Goal: Task Accomplishment & Management: Complete application form

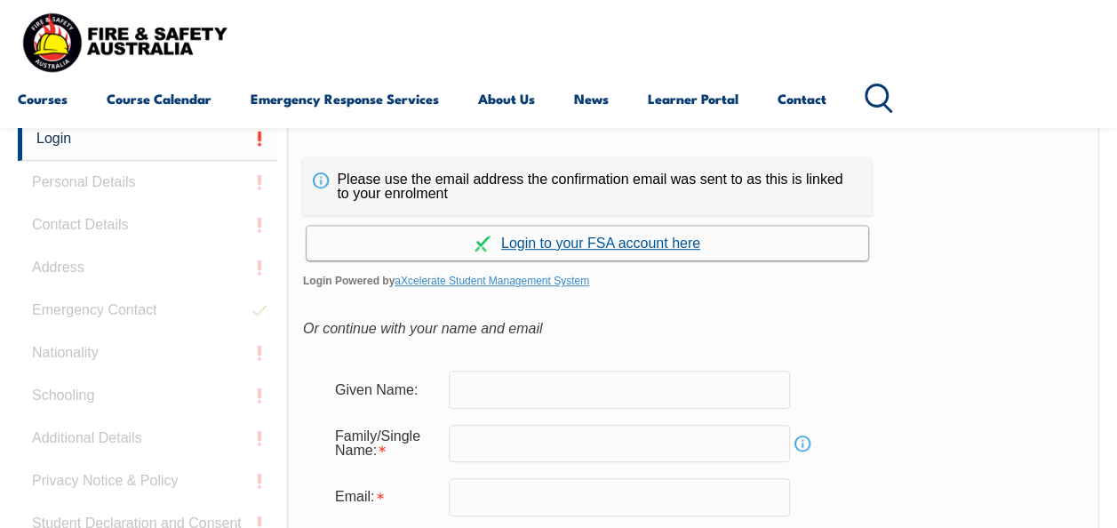
click at [637, 240] on link "Continue with aXcelerate" at bounding box center [586, 243] width 561 height 35
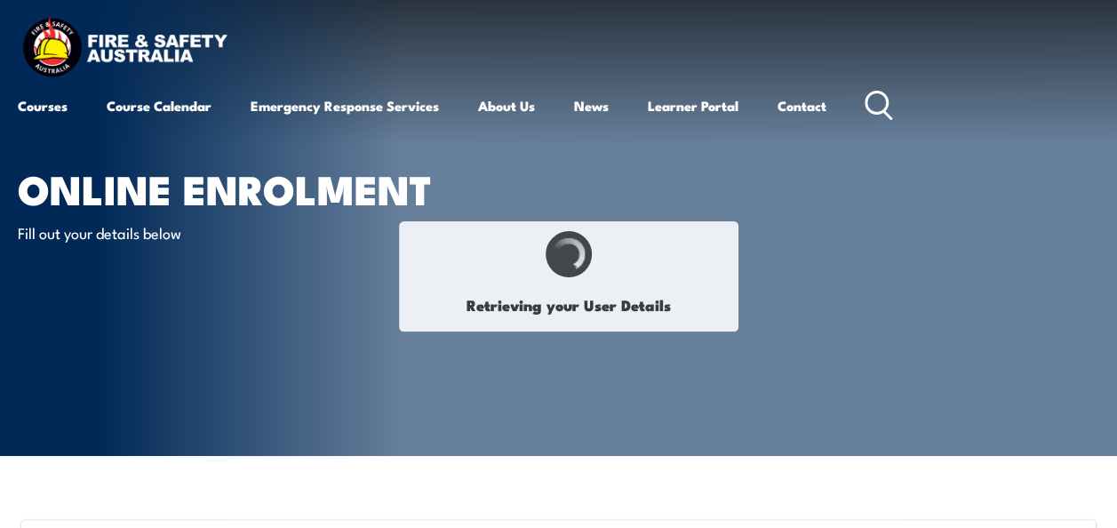
type input "Joann"
type input "Filipaina"
type input "March 20, 1981"
type input "78W8T2FM79"
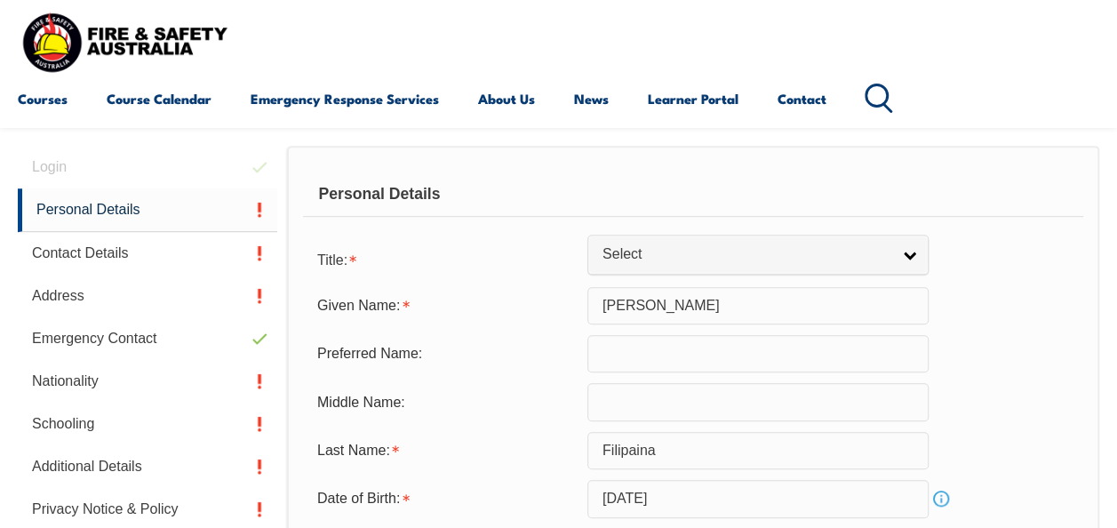
scroll to position [444, 0]
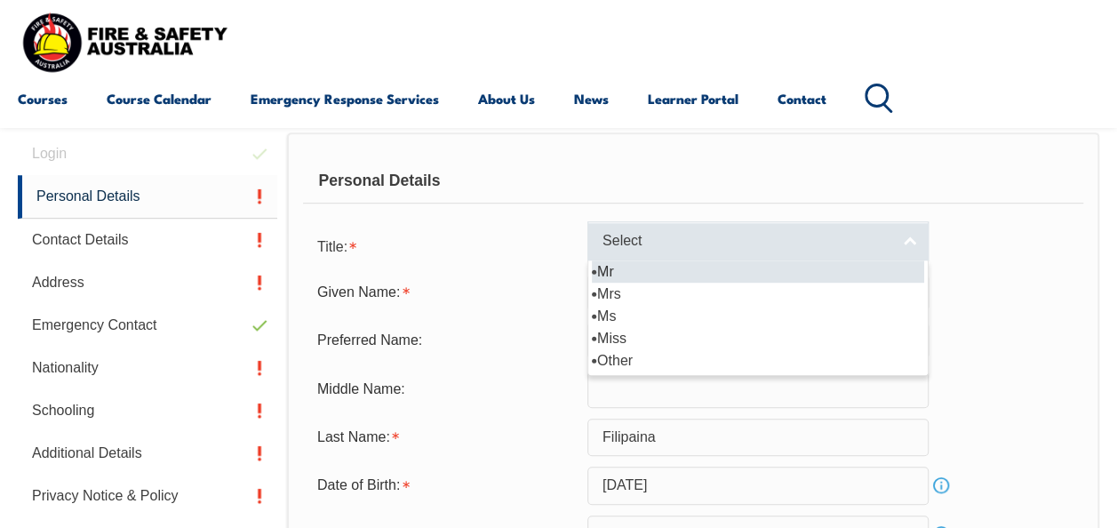
click at [824, 254] on link "Select" at bounding box center [757, 241] width 341 height 40
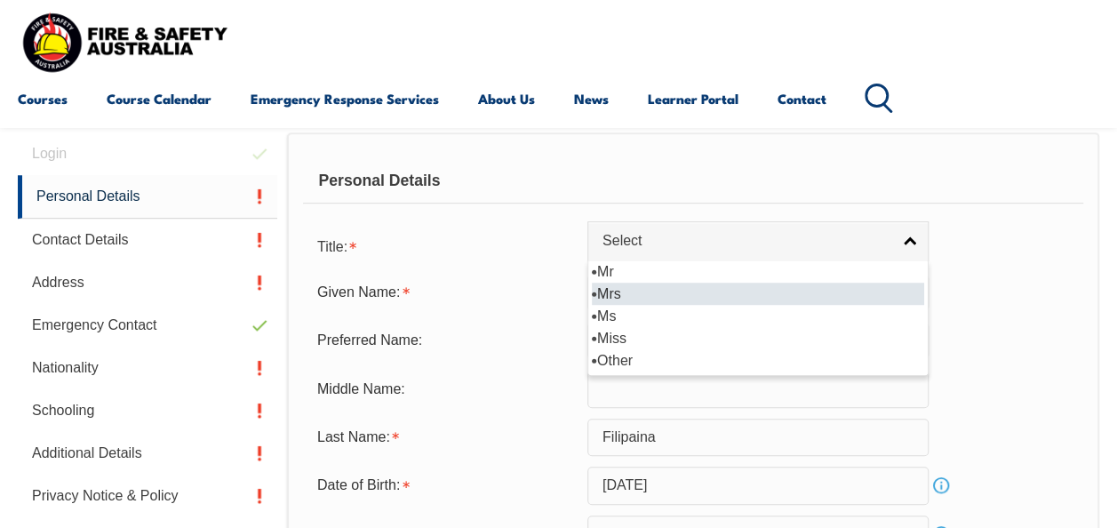
click at [777, 292] on li "Mrs" at bounding box center [758, 293] width 332 height 22
select select "Mrs"
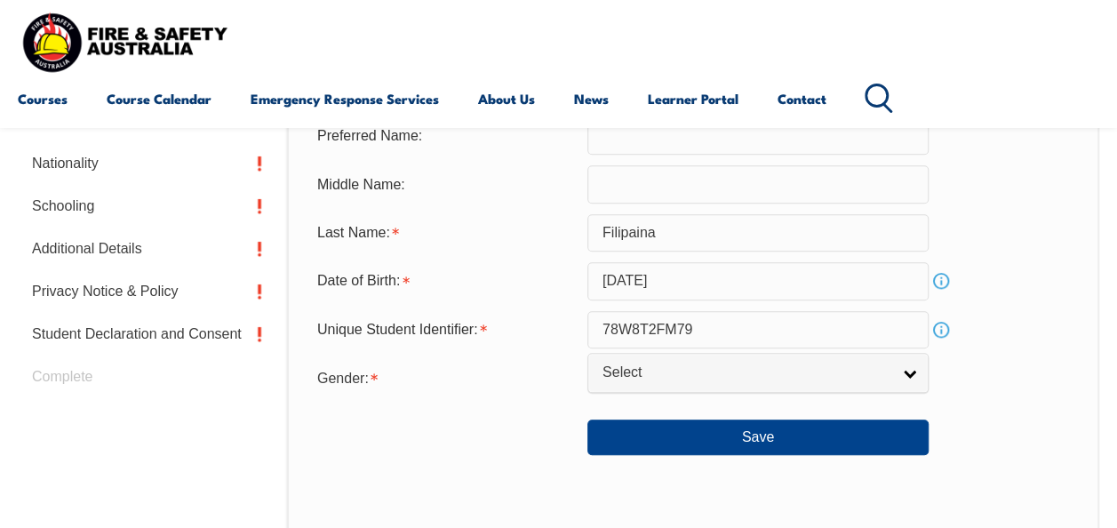
scroll to position [651, 0]
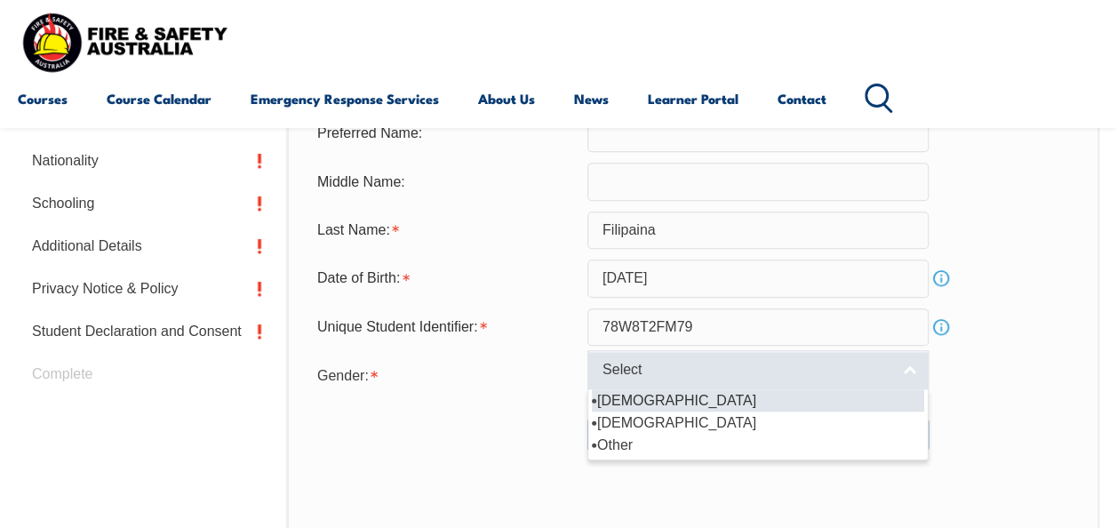
click at [790, 374] on span "Select" at bounding box center [746, 370] width 288 height 19
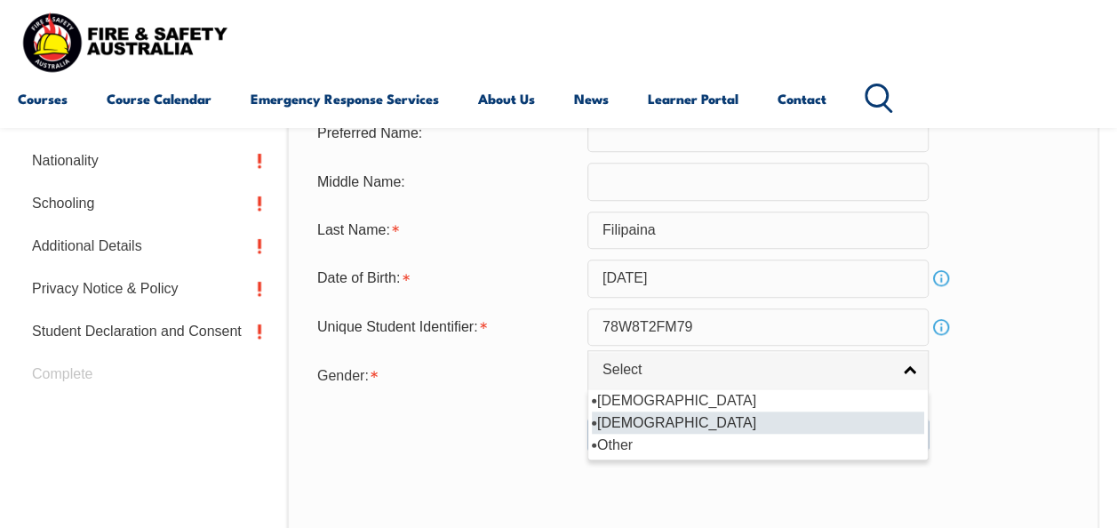
click at [779, 416] on li "[DEMOGRAPHIC_DATA]" at bounding box center [758, 422] width 332 height 22
select select "F"
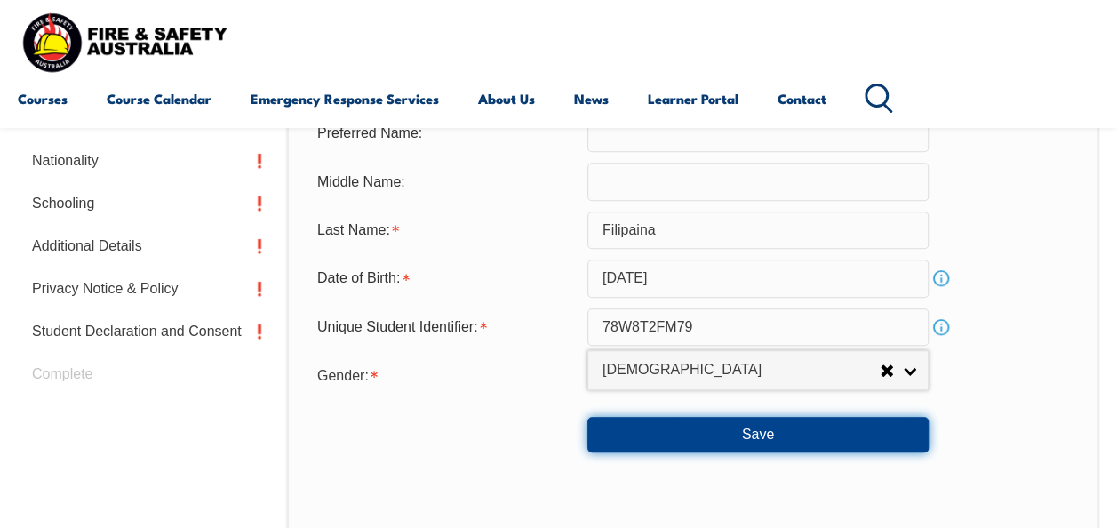
click at [774, 429] on button "Save" at bounding box center [757, 435] width 341 height 36
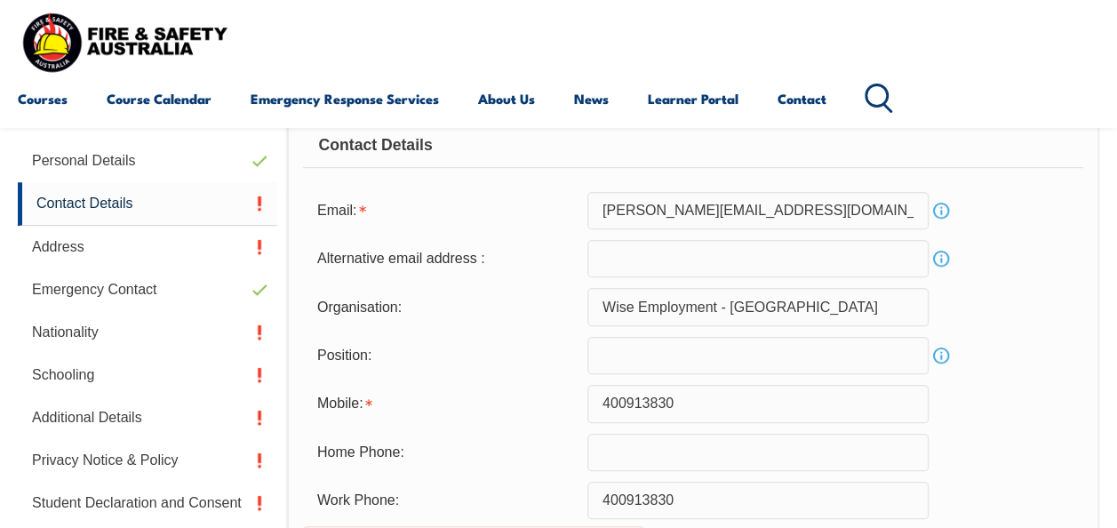
scroll to position [430, 0]
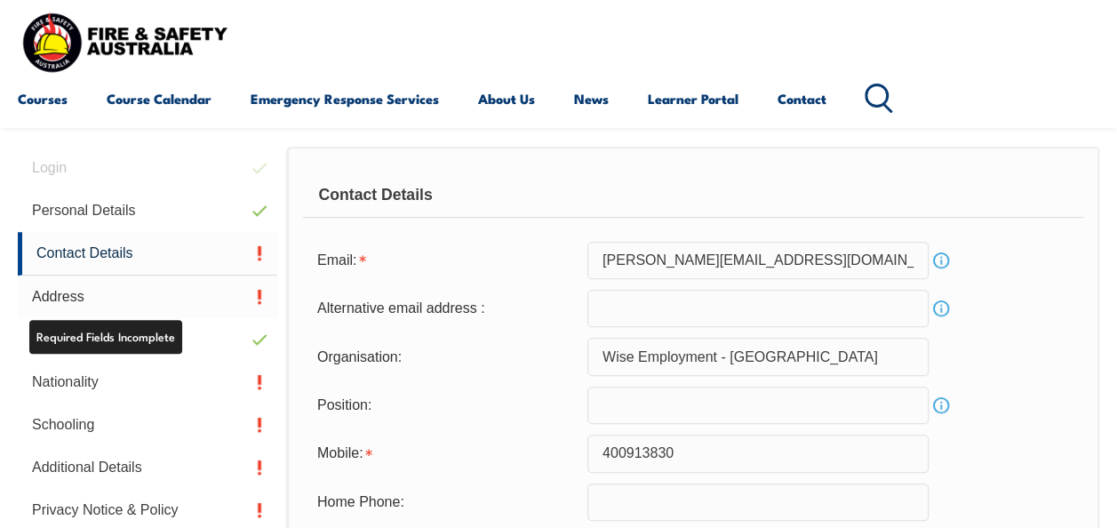
click at [171, 295] on link "Address" at bounding box center [147, 296] width 259 height 43
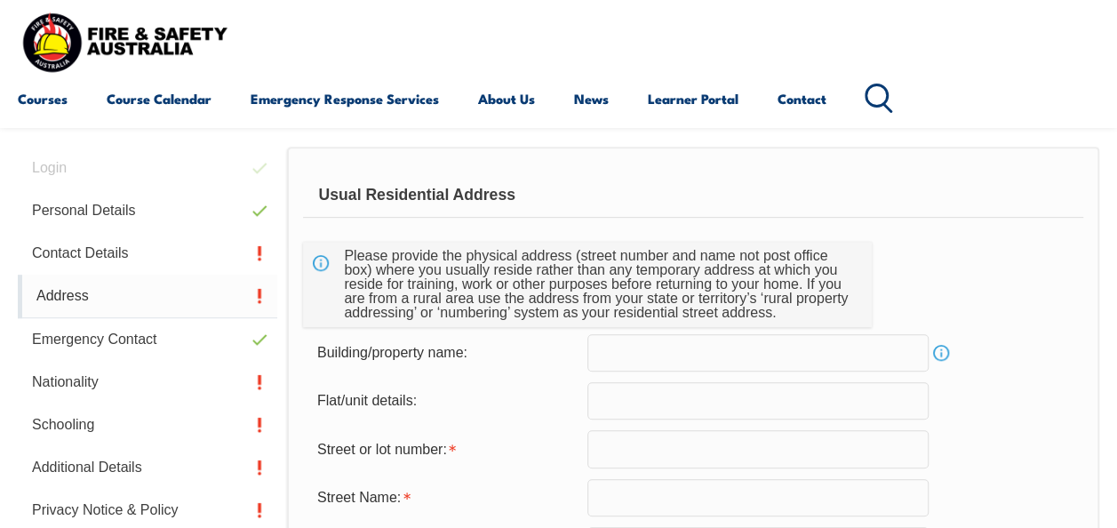
scroll to position [431, 0]
click at [652, 447] on input "text" at bounding box center [757, 447] width 341 height 37
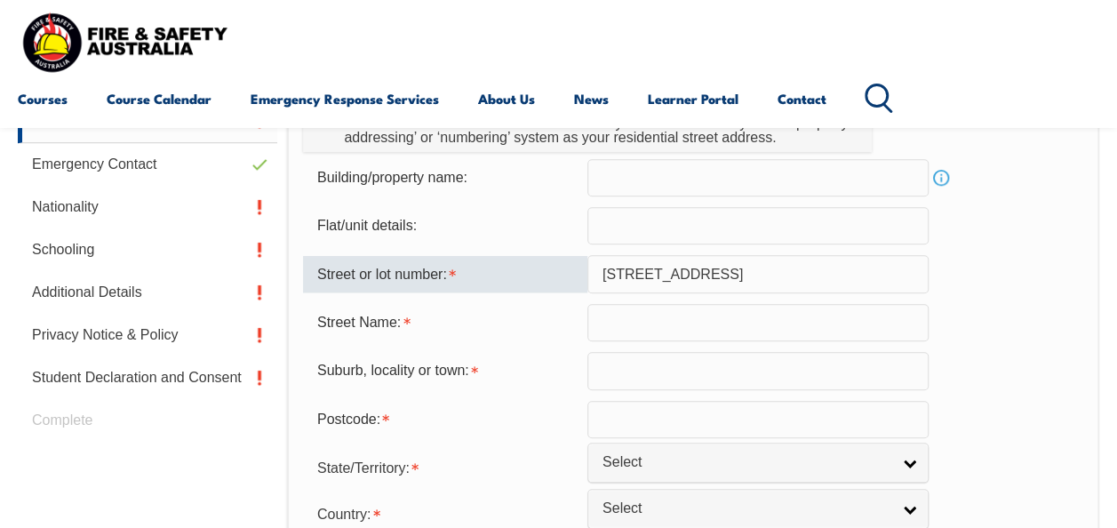
scroll to position [608, 0]
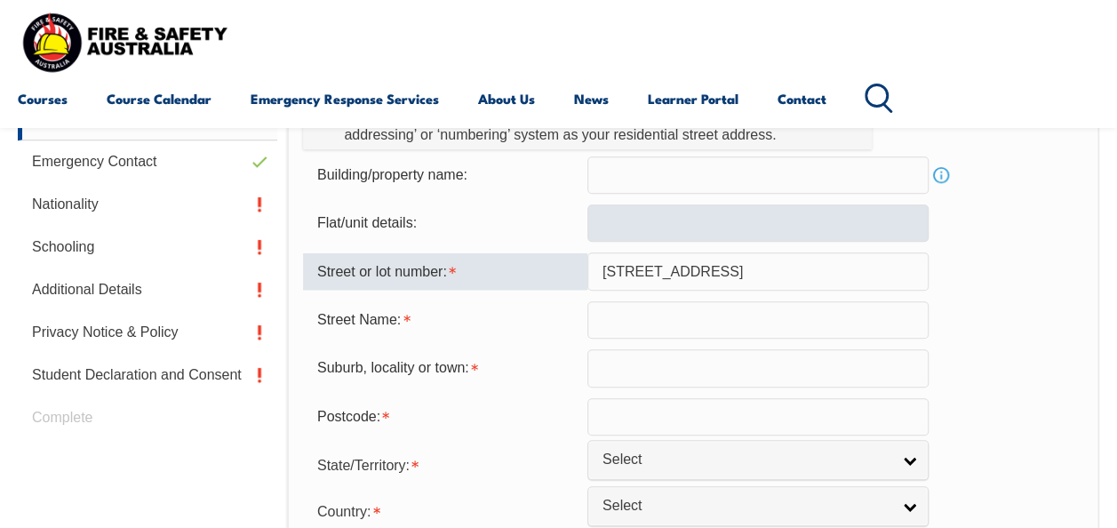
type input "261 Ramsay Stre"
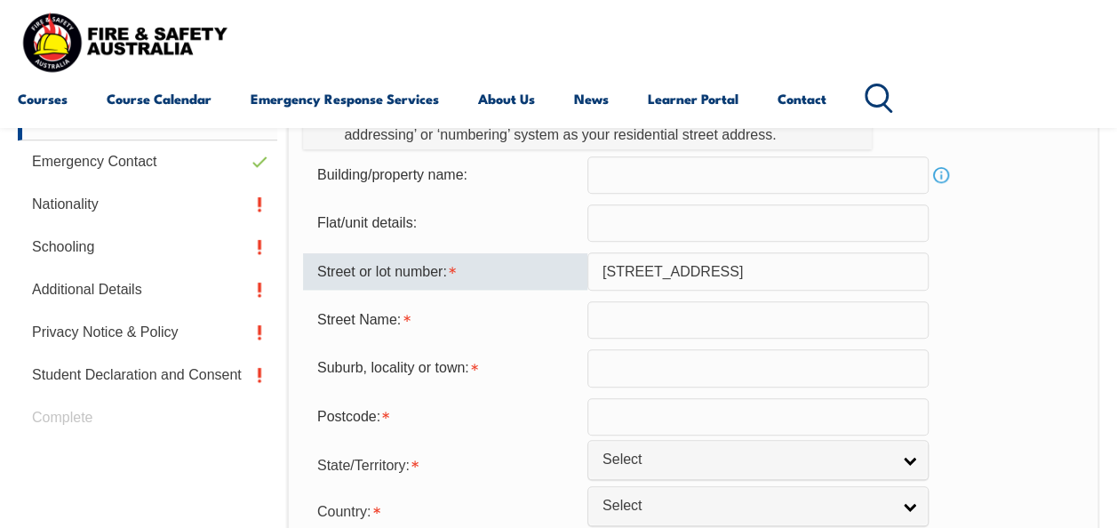
click at [780, 227] on input "text" at bounding box center [757, 222] width 341 height 37
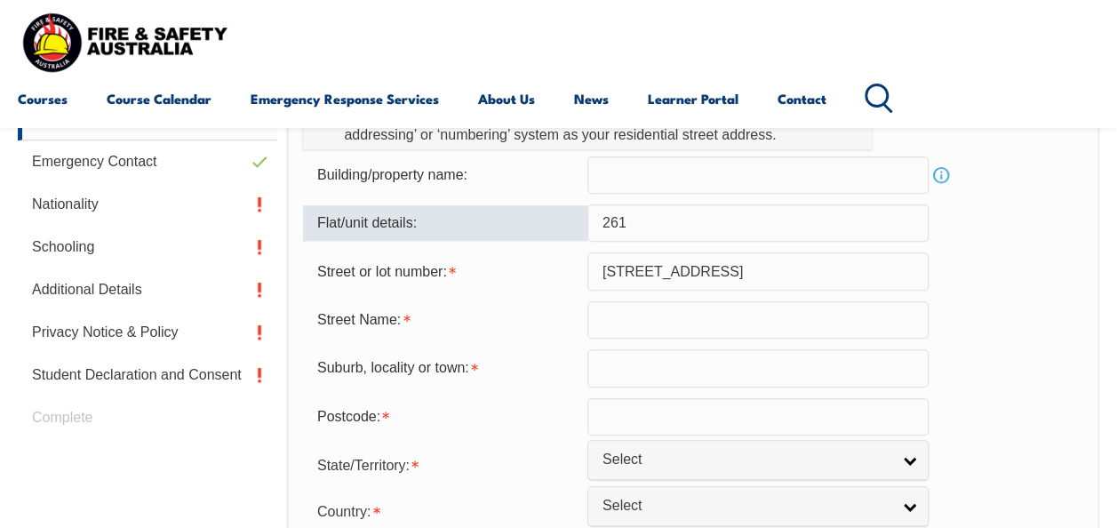
type input "261"
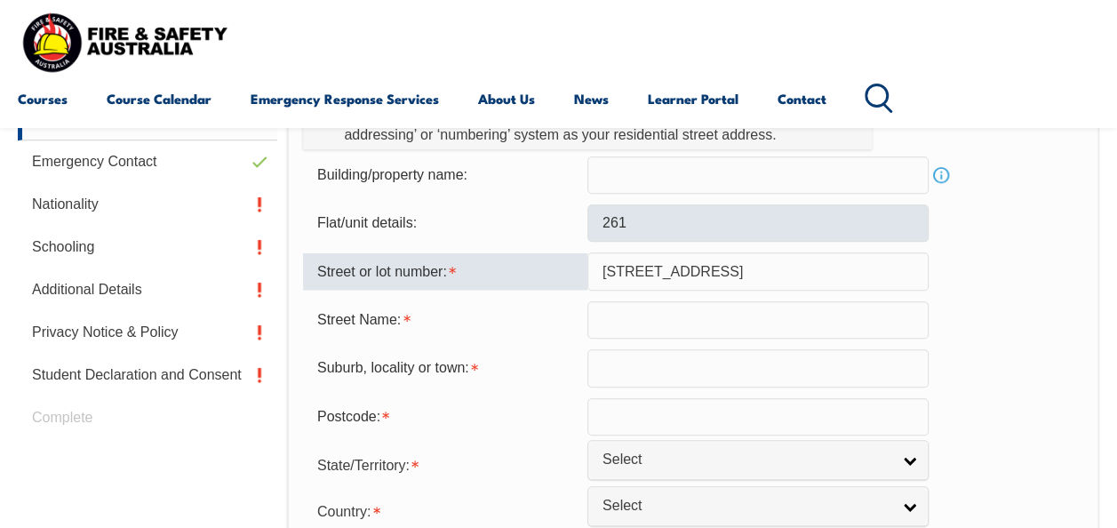
type input "R"
type input "S"
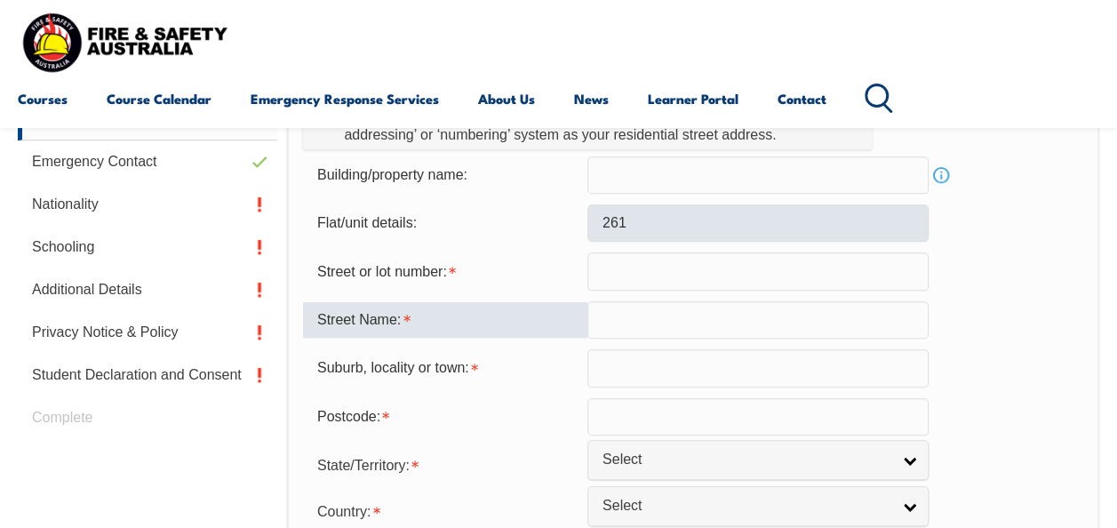
type input "R"
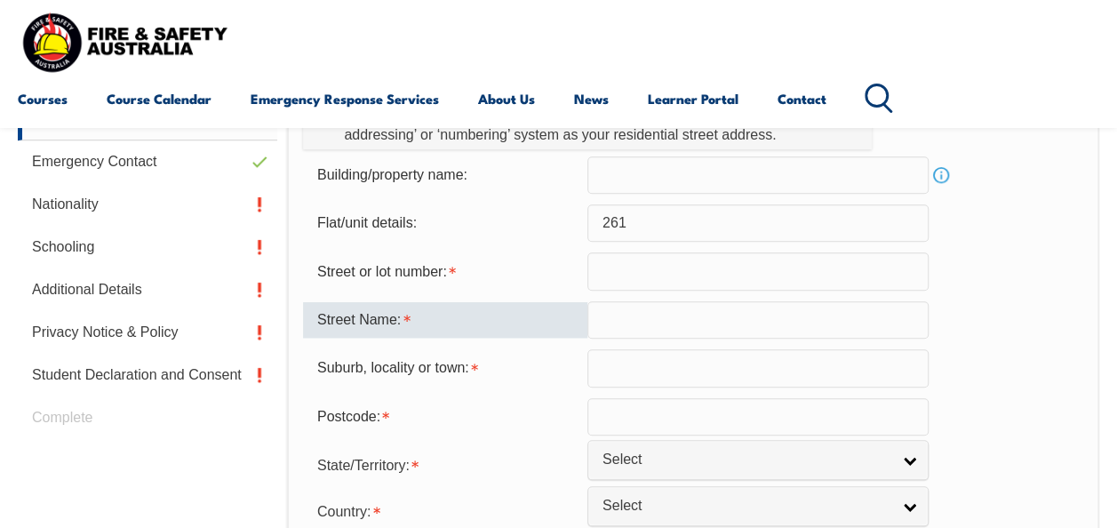
click at [722, 262] on input "text" at bounding box center [757, 270] width 341 height 37
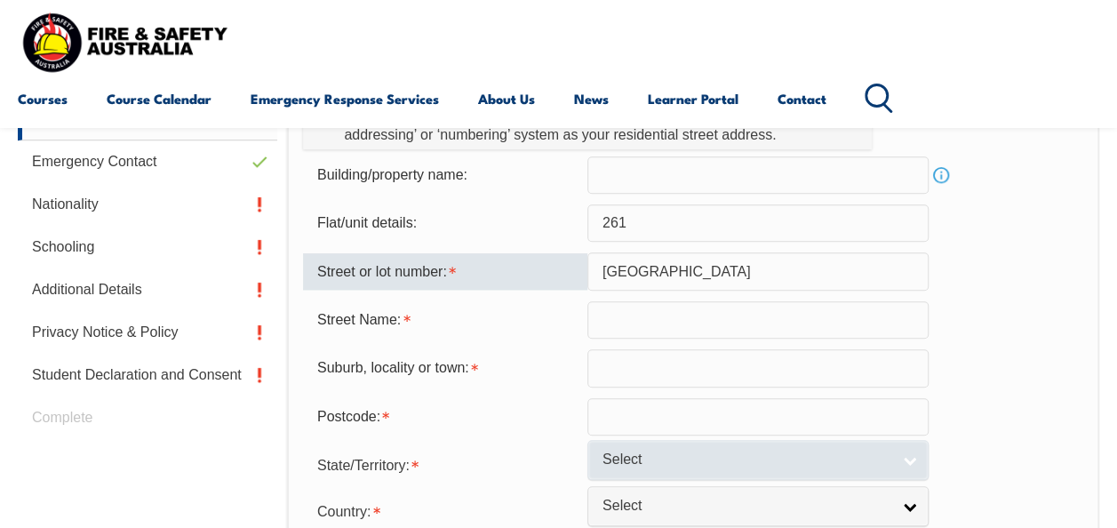
type input "Ramsay Street"
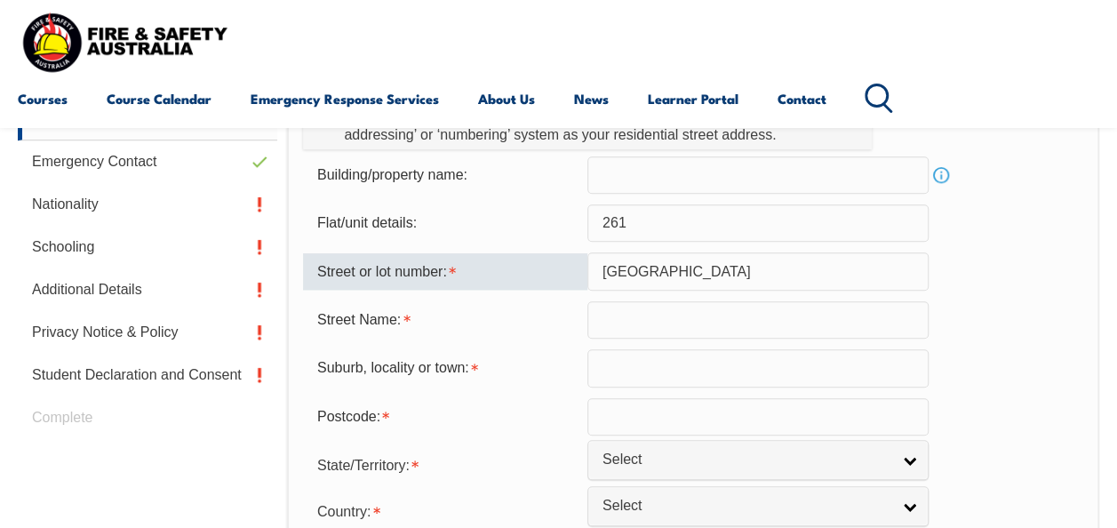
drag, startPoint x: 652, startPoint y: 272, endPoint x: 575, endPoint y: 273, distance: 77.3
click at [575, 273] on div "Street or lot number: Ramsay Street" at bounding box center [693, 270] width 780 height 37
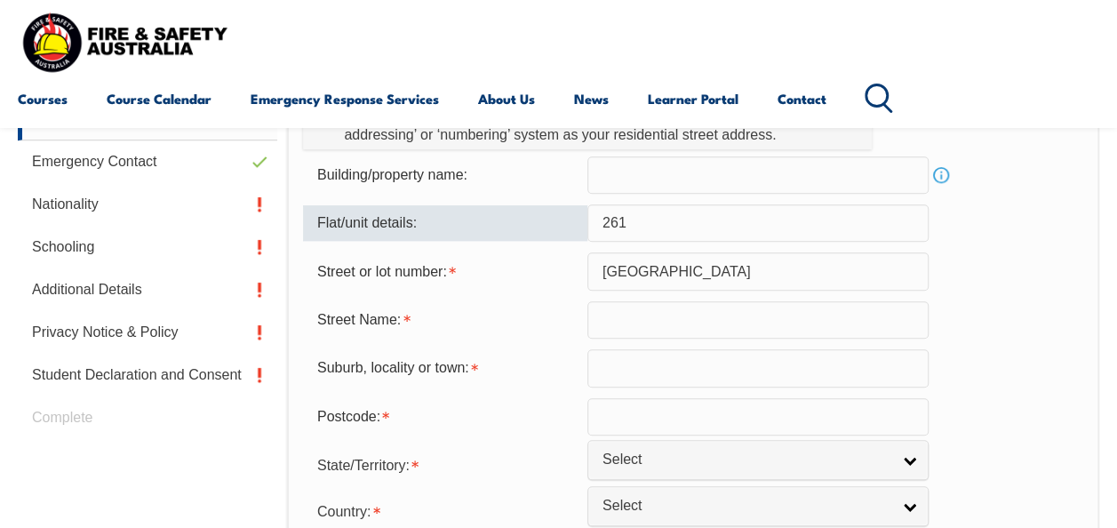
drag, startPoint x: 631, startPoint y: 211, endPoint x: 568, endPoint y: 224, distance: 64.5
click at [568, 224] on div "Flat/unit details: 261" at bounding box center [693, 222] width 780 height 37
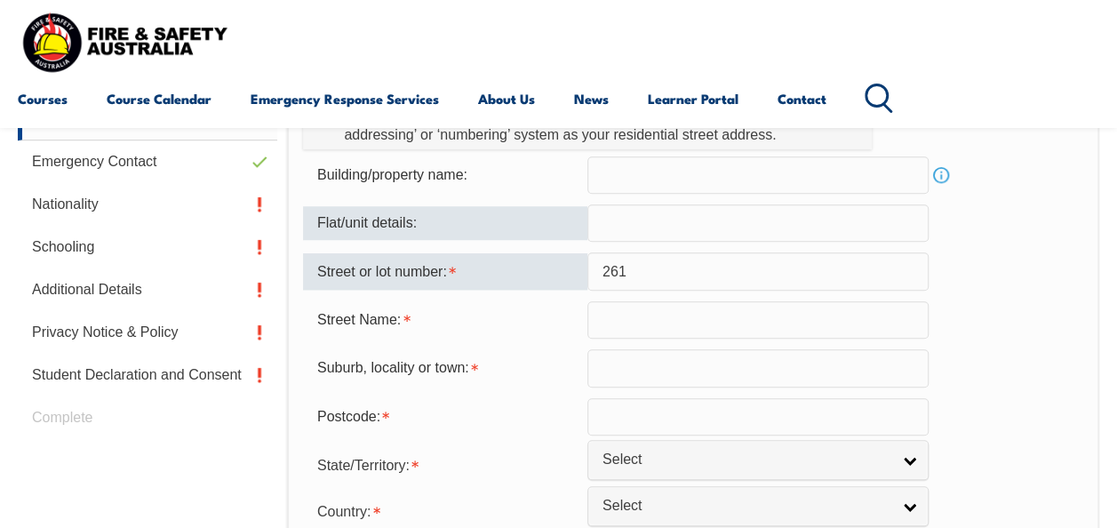
type input "261"
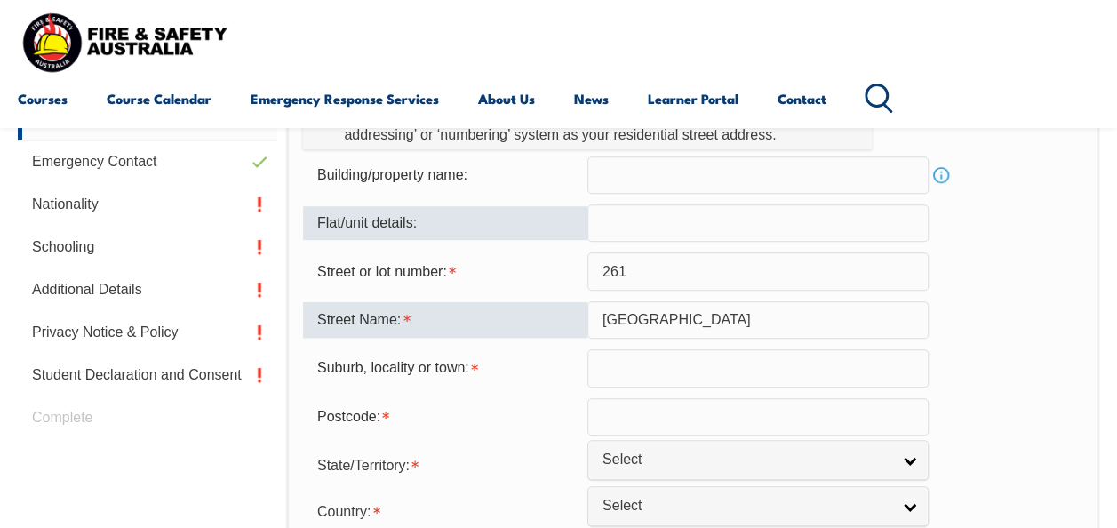
type input "Ramsay Street"
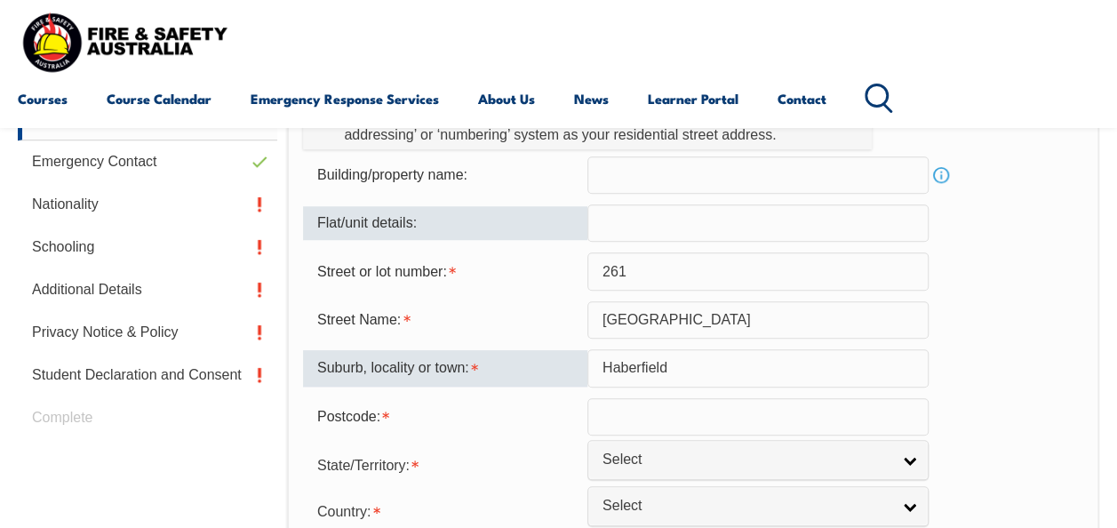
type input "Haberfield"
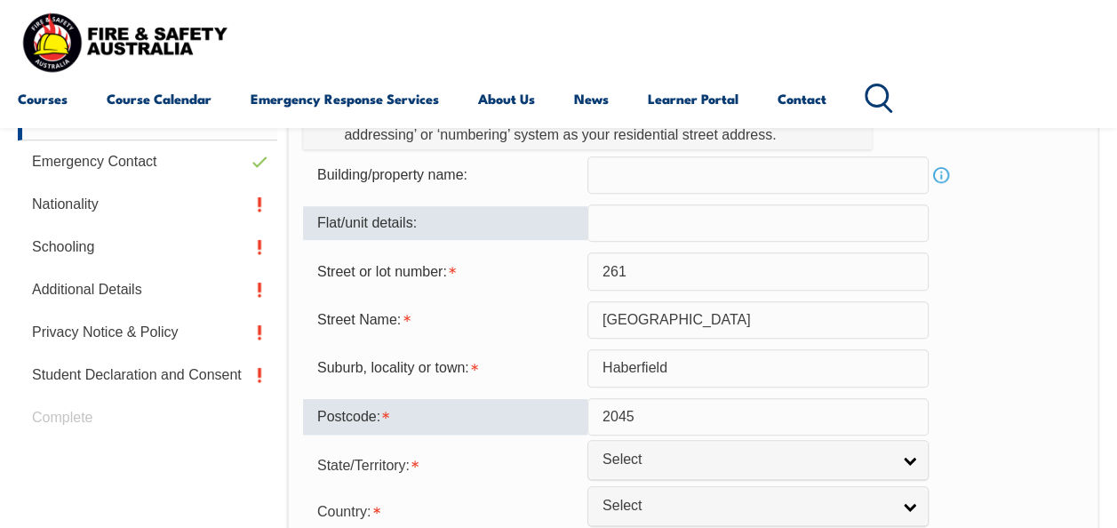
type input "2045"
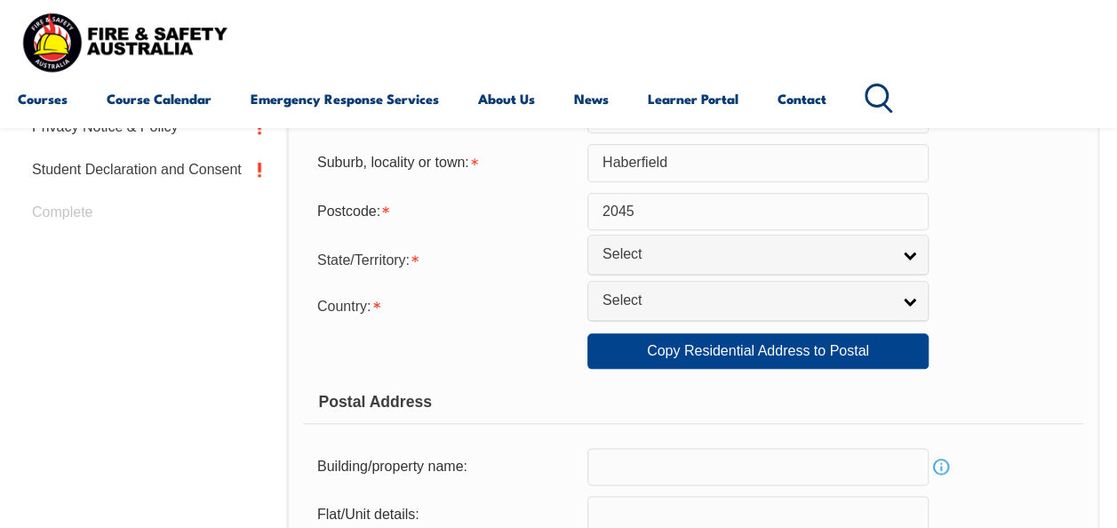
scroll to position [884, 0]
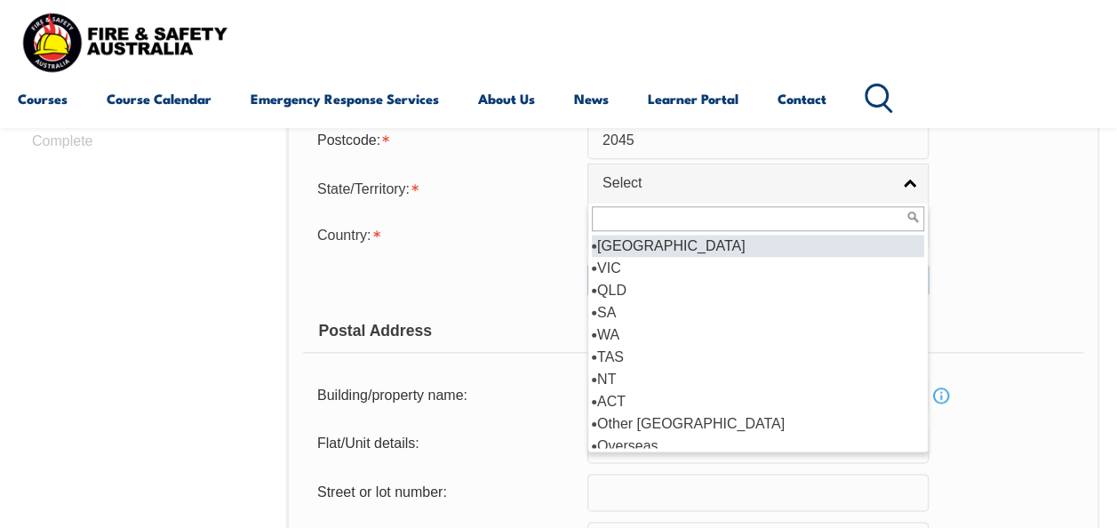
select select "[GEOGRAPHIC_DATA]"
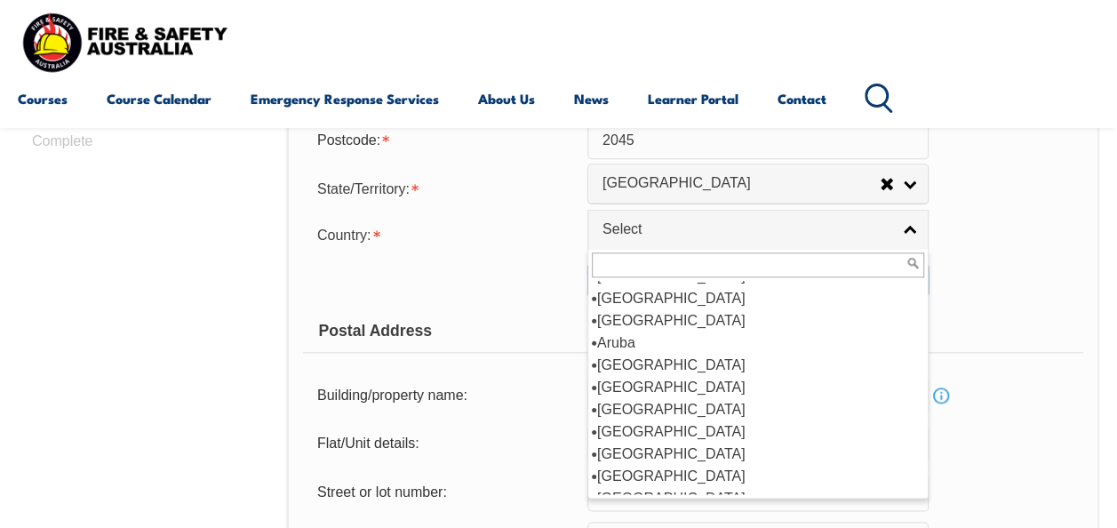
scroll to position [217, 0]
select select "1101"
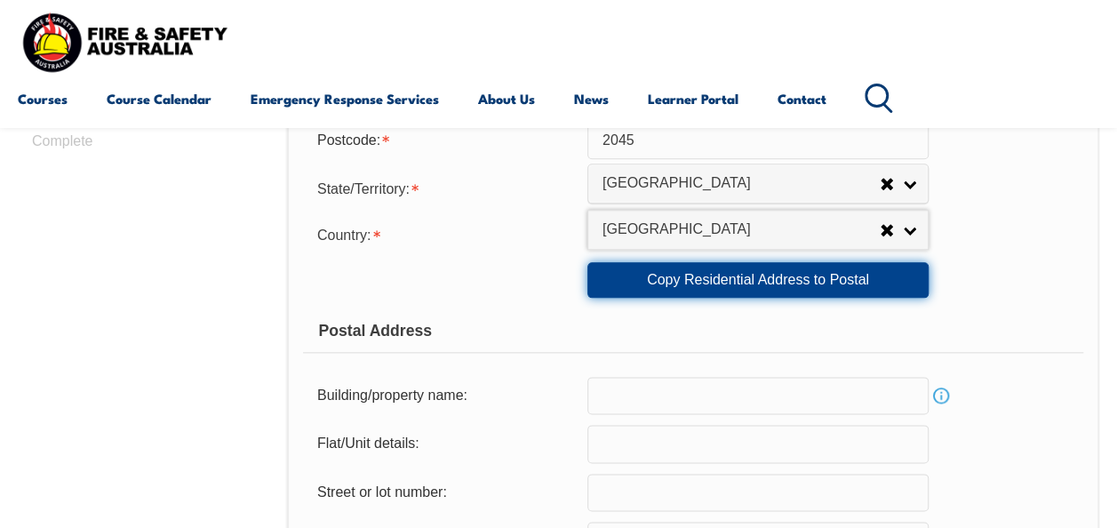
click at [828, 288] on link "Copy Residential Address to Postal" at bounding box center [757, 280] width 341 height 36
type input "261"
type input "Ramsay Street"
type input "Haberfield"
select select "[GEOGRAPHIC_DATA]"
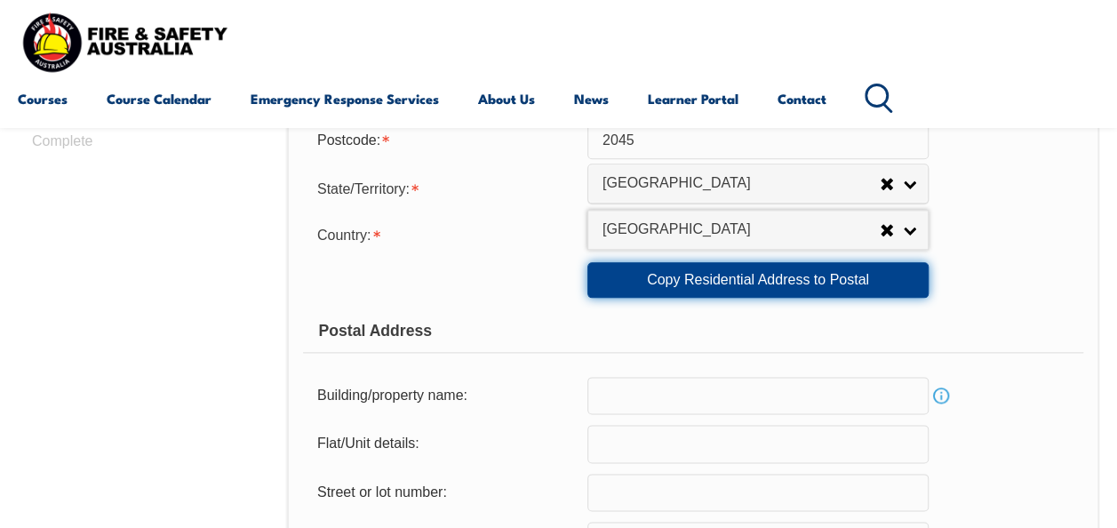
type input "2045"
select select "1101"
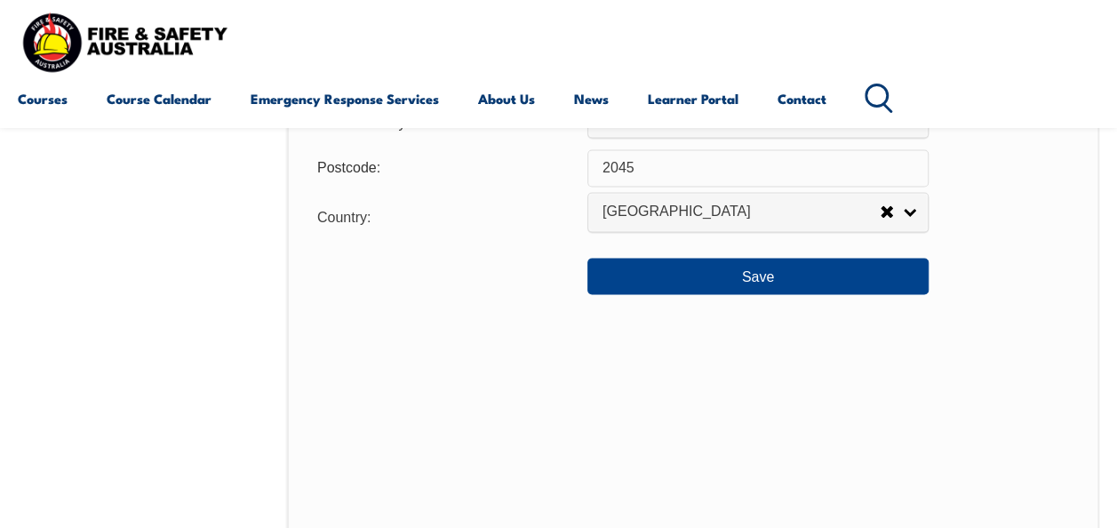
scroll to position [1450, 0]
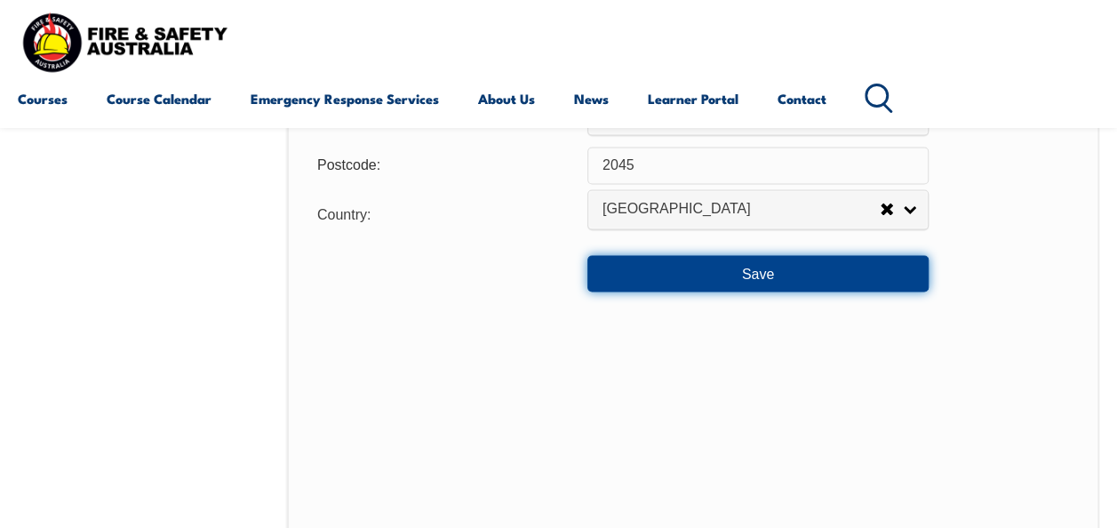
click at [802, 273] on button "Save" at bounding box center [757, 273] width 341 height 36
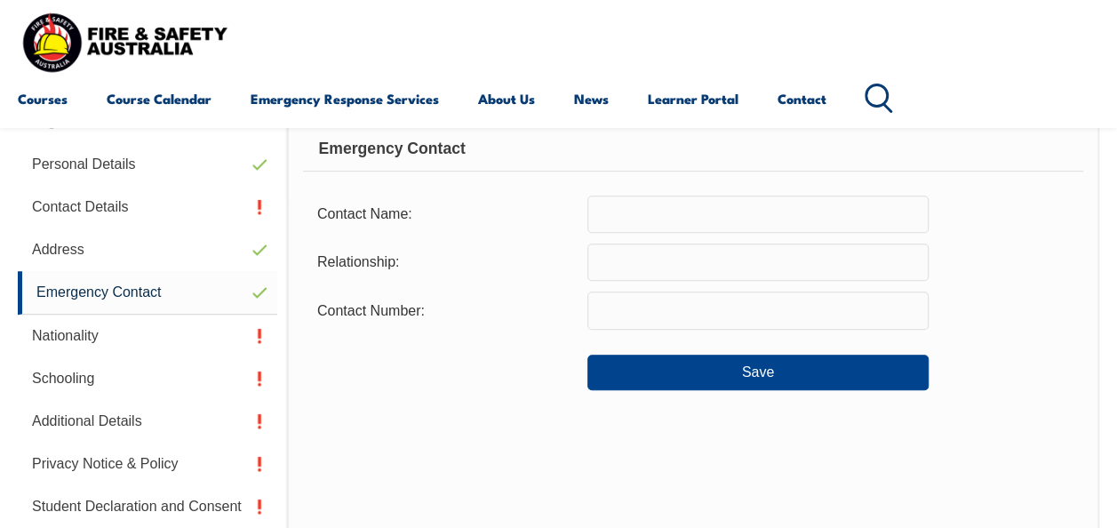
scroll to position [430, 0]
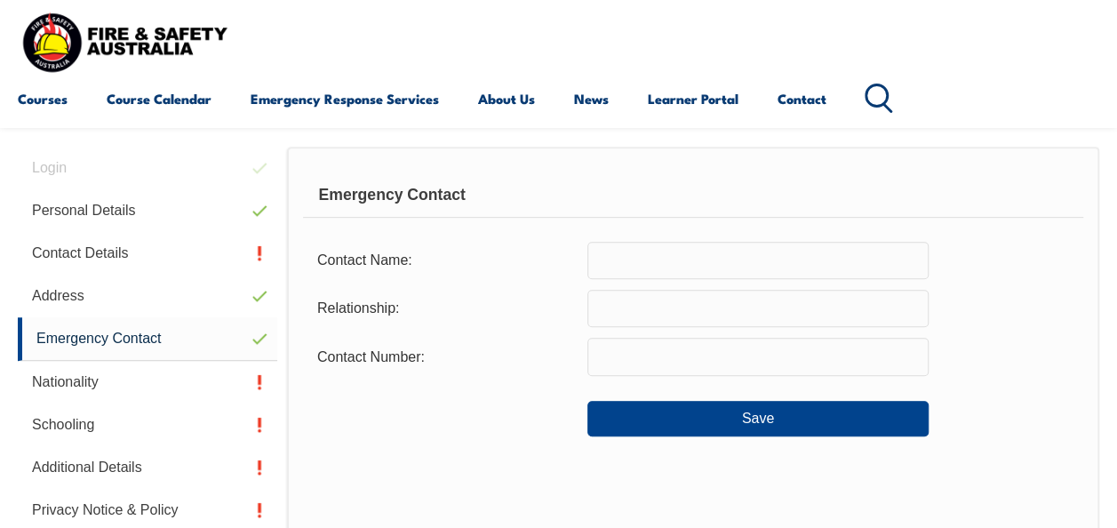
click at [811, 266] on input "text" at bounding box center [757, 260] width 341 height 37
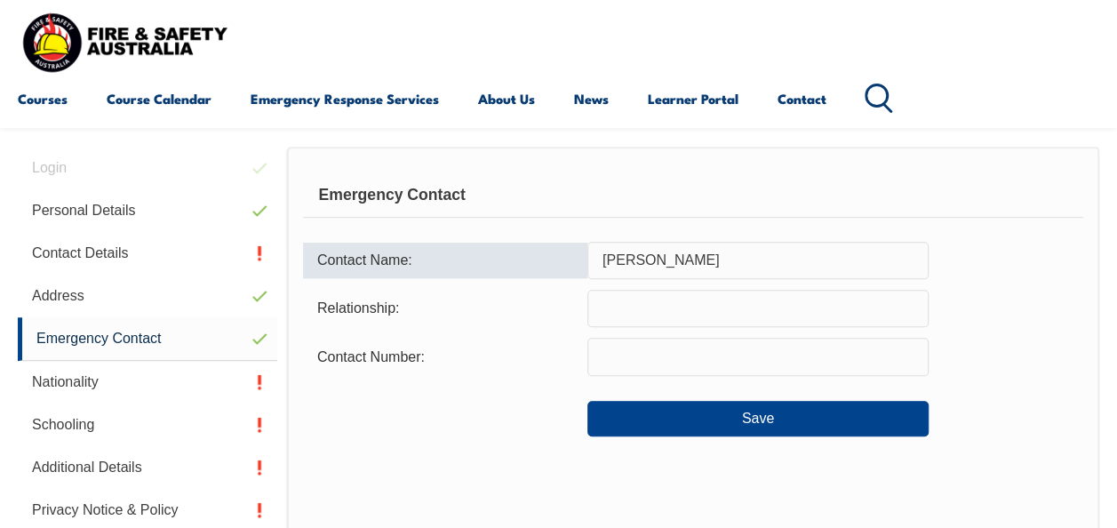
type input "Khairul Sikder"
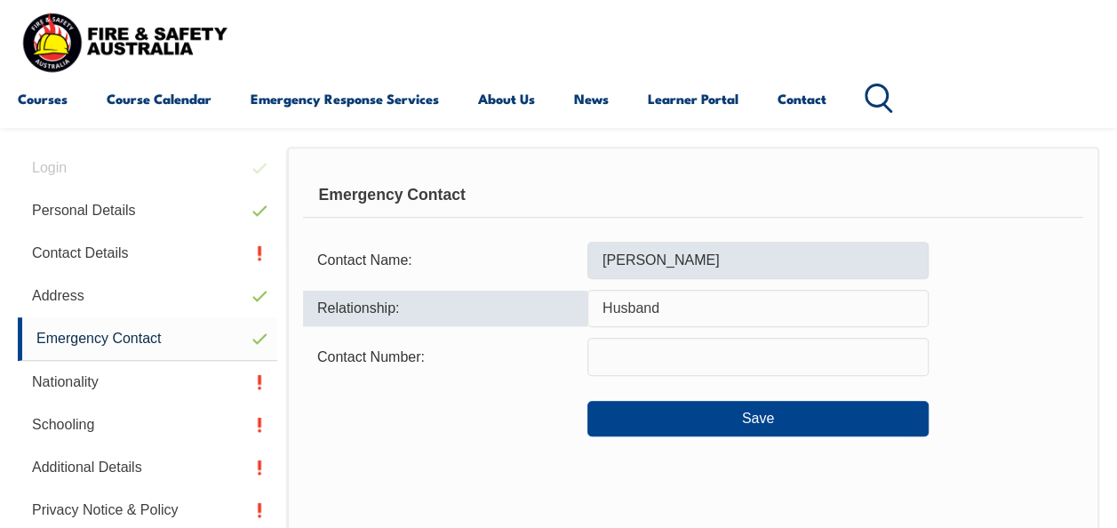
type input "Husband"
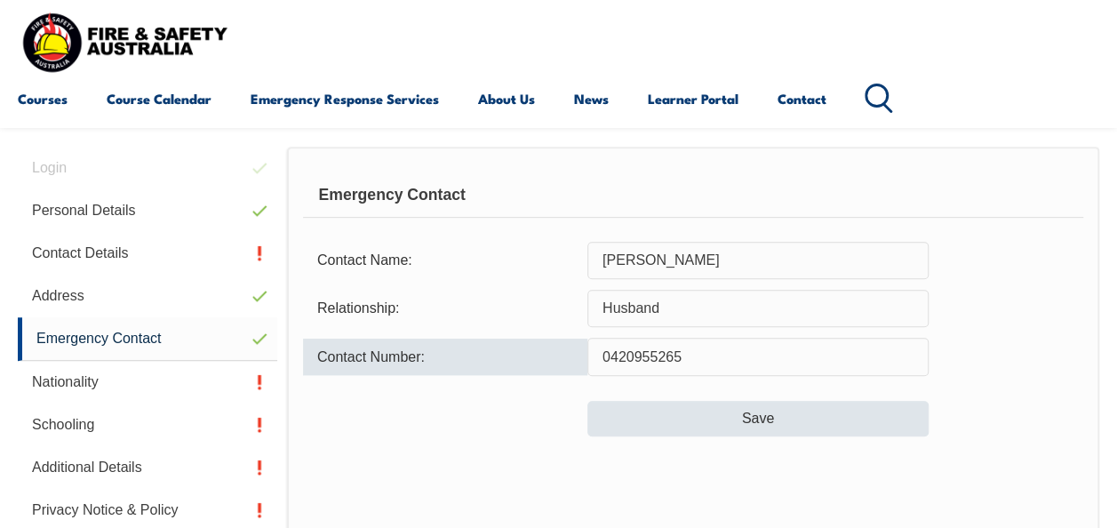
type input "0420955265"
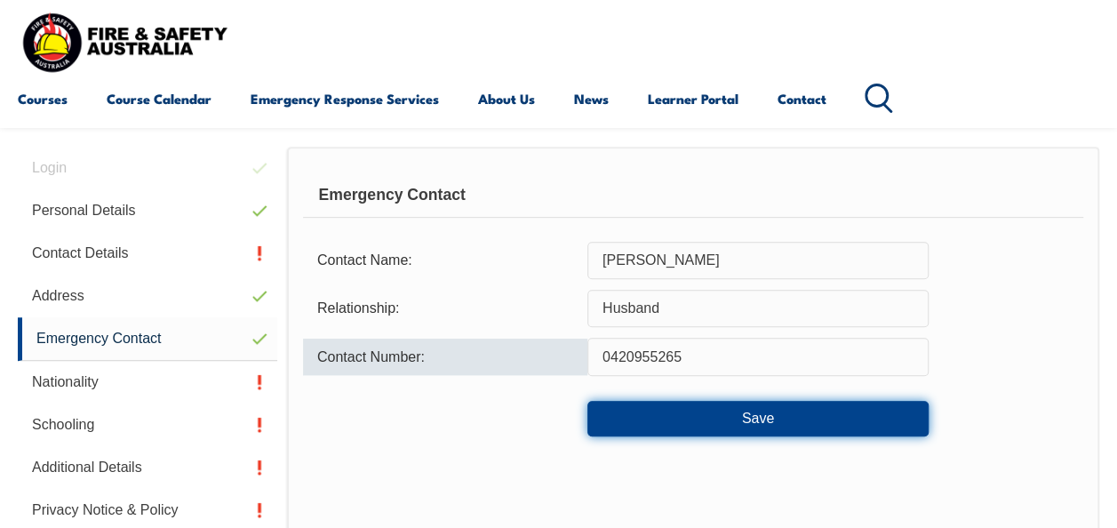
click at [839, 404] on button "Save" at bounding box center [757, 419] width 341 height 36
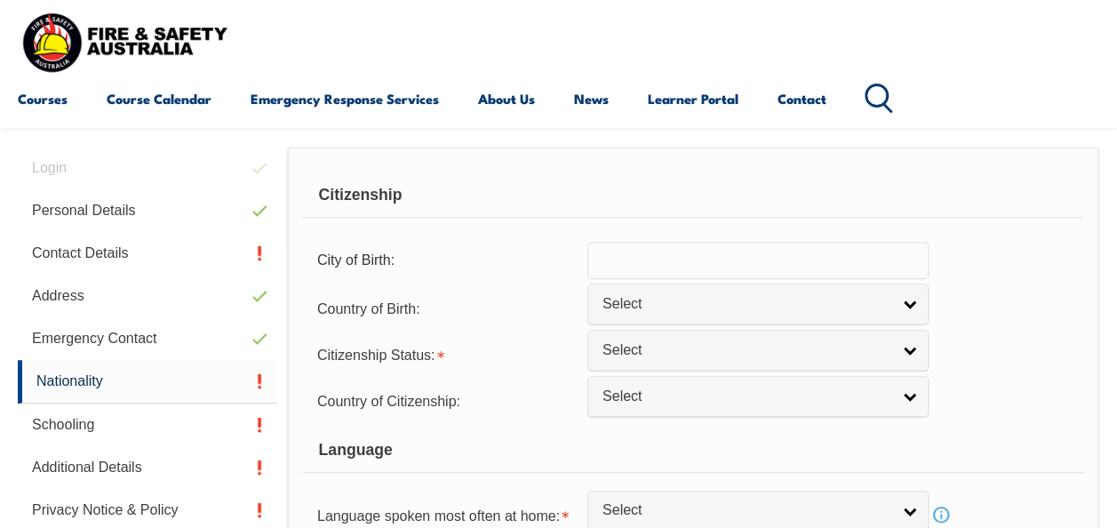
scroll to position [431, 0]
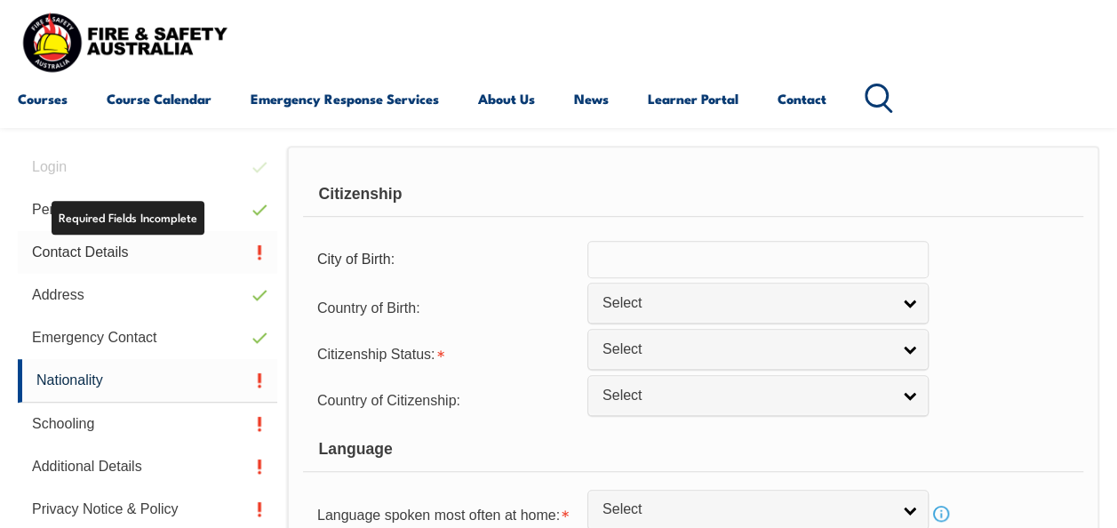
click at [131, 250] on link "Contact Details" at bounding box center [147, 252] width 259 height 43
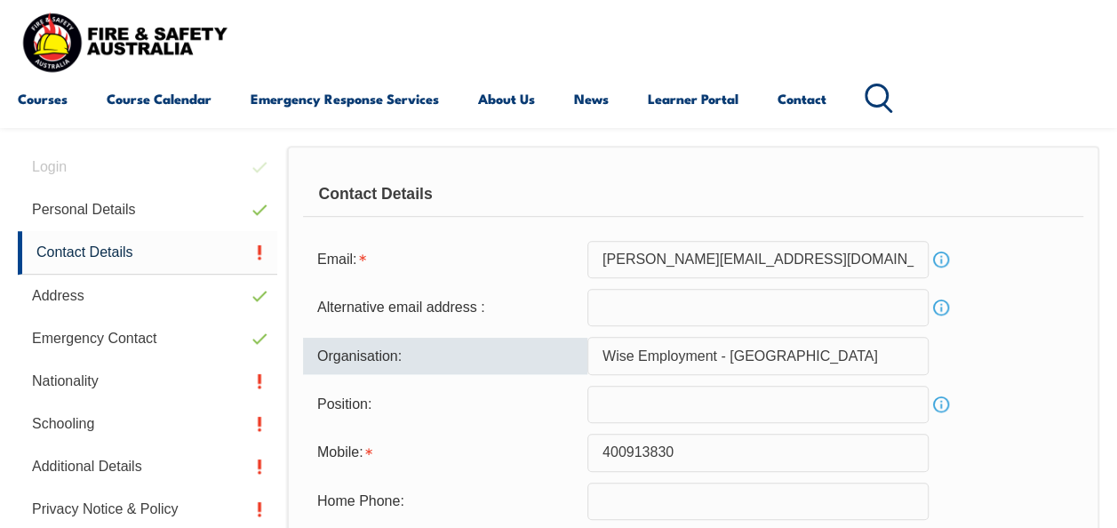
click at [887, 346] on input "Wise Employment - Maroochydore" at bounding box center [757, 355] width 341 height 37
drag, startPoint x: 795, startPoint y: 354, endPoint x: 564, endPoint y: 378, distance: 232.3
click at [564, 378] on form "Email: joann.filipaina@wiseemployment.com.au Info Alternative email address : I…" at bounding box center [693, 484] width 780 height 486
type input "WISE Employment"
click at [1027, 327] on form "Email: joann.filipaina@wiseemployment.com.au Info Alternative email address : I…" at bounding box center [693, 484] width 780 height 486
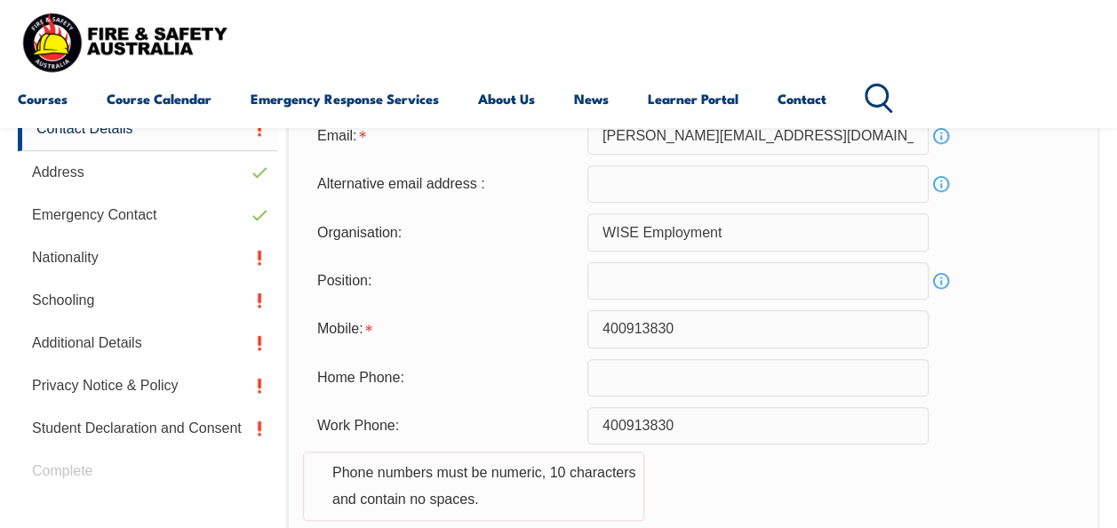
scroll to position [541, 0]
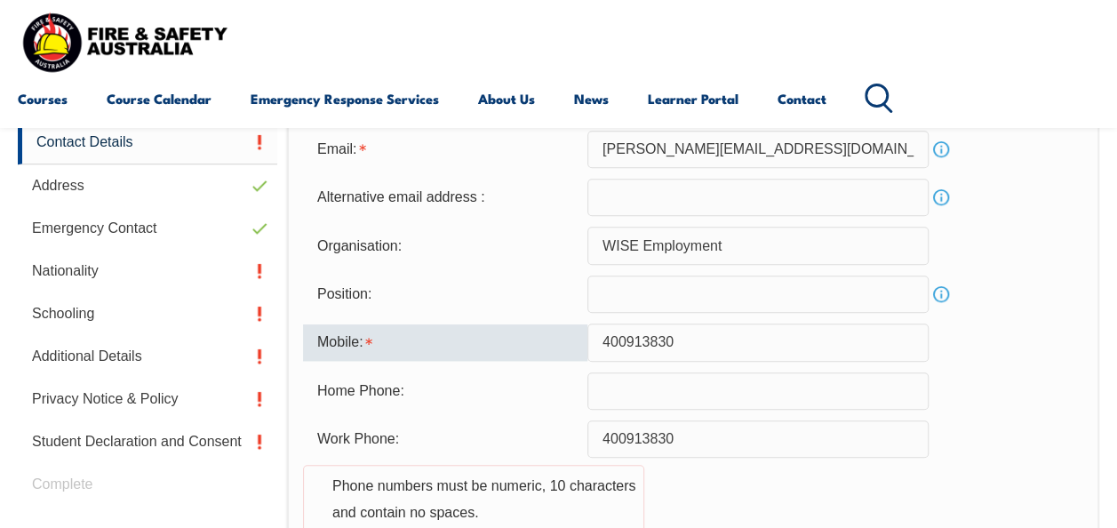
click at [600, 338] on input "400913830" at bounding box center [757, 341] width 341 height 37
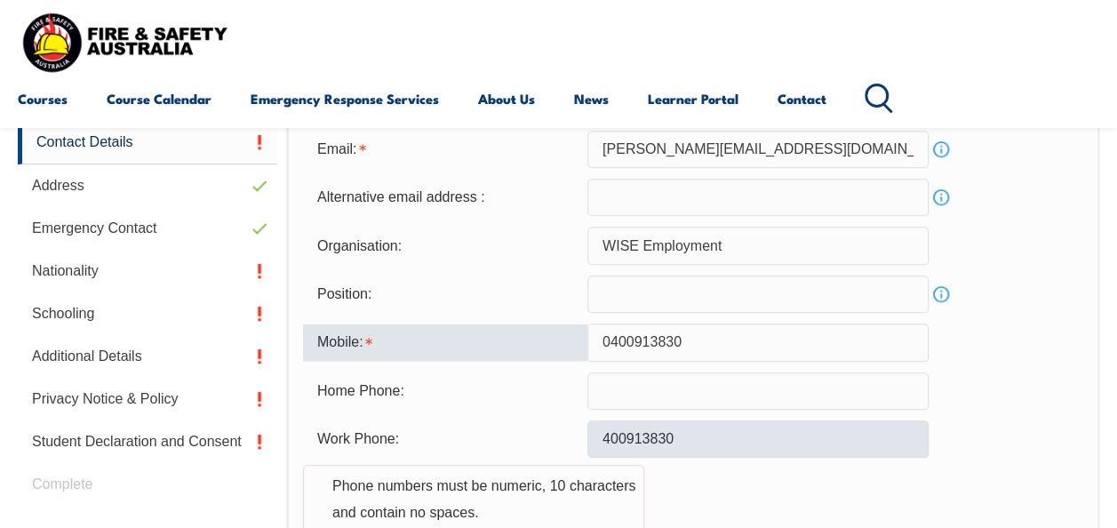
type input "0400913830"
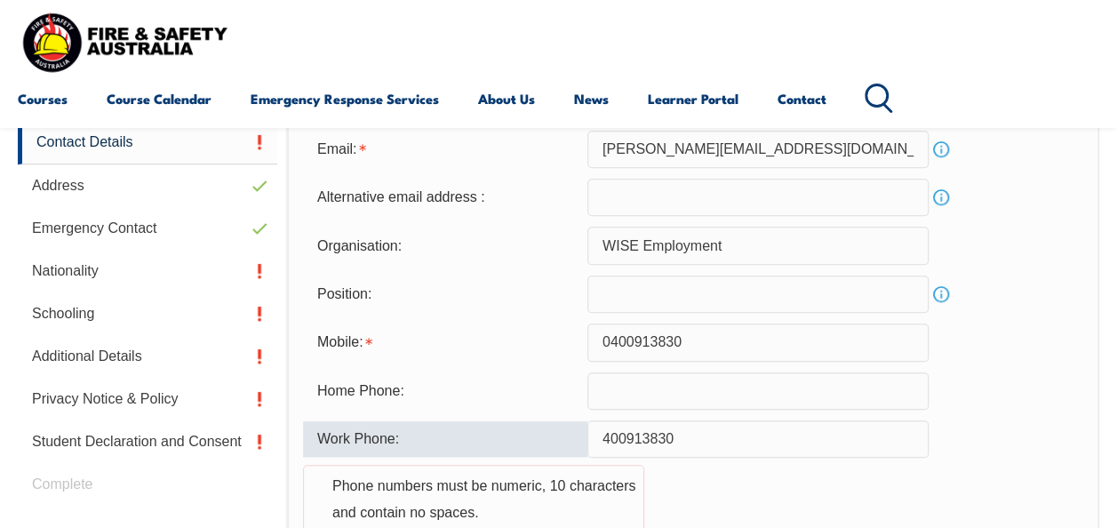
click at [594, 436] on input "400913830" at bounding box center [757, 438] width 341 height 37
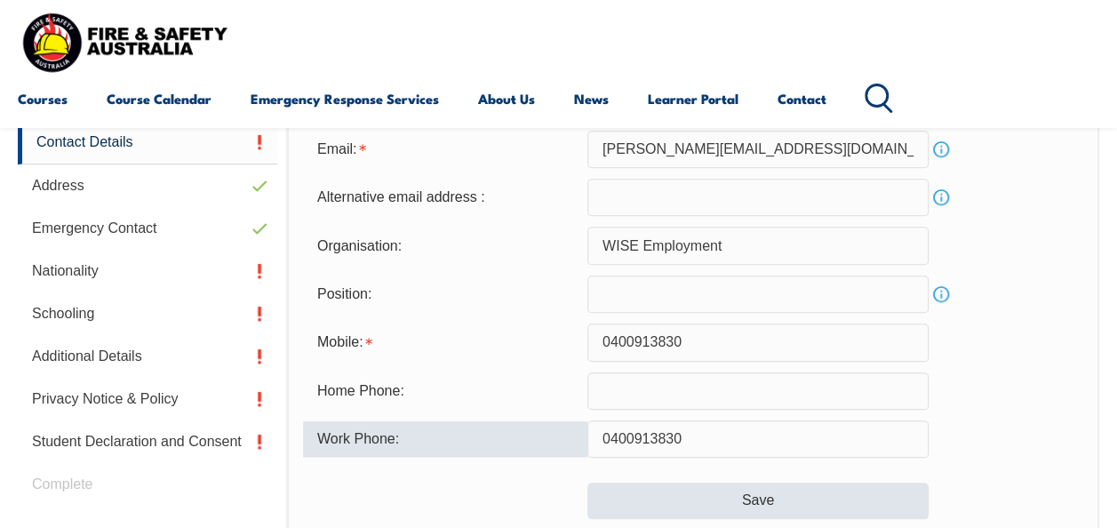
type input "0400913830"
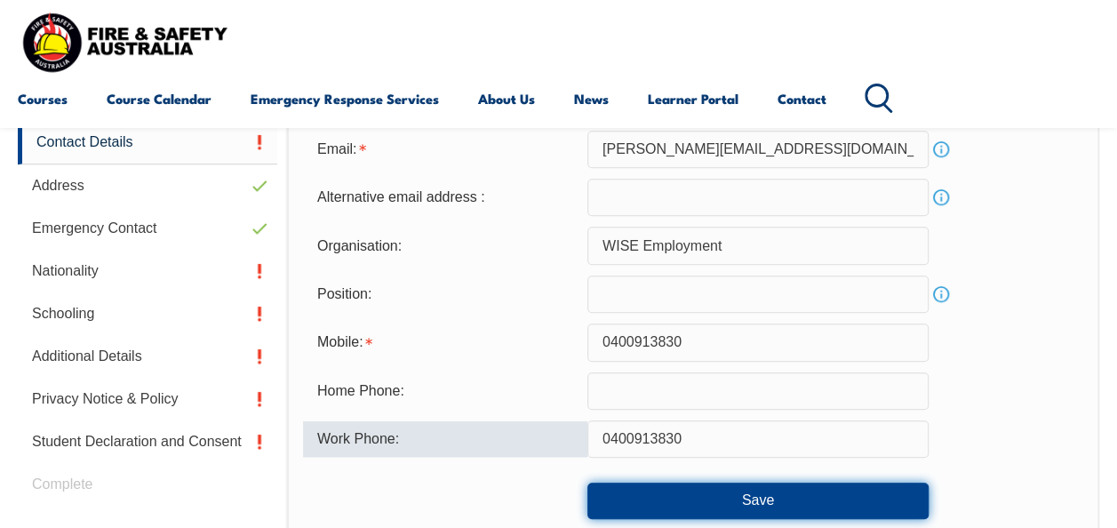
click at [801, 494] on button "Save" at bounding box center [757, 500] width 341 height 36
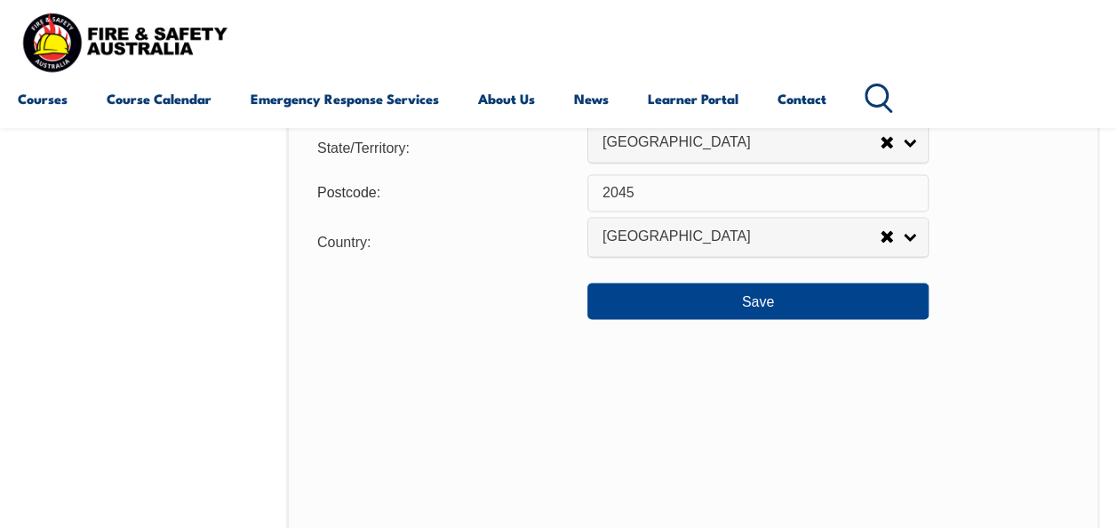
scroll to position [1419, 0]
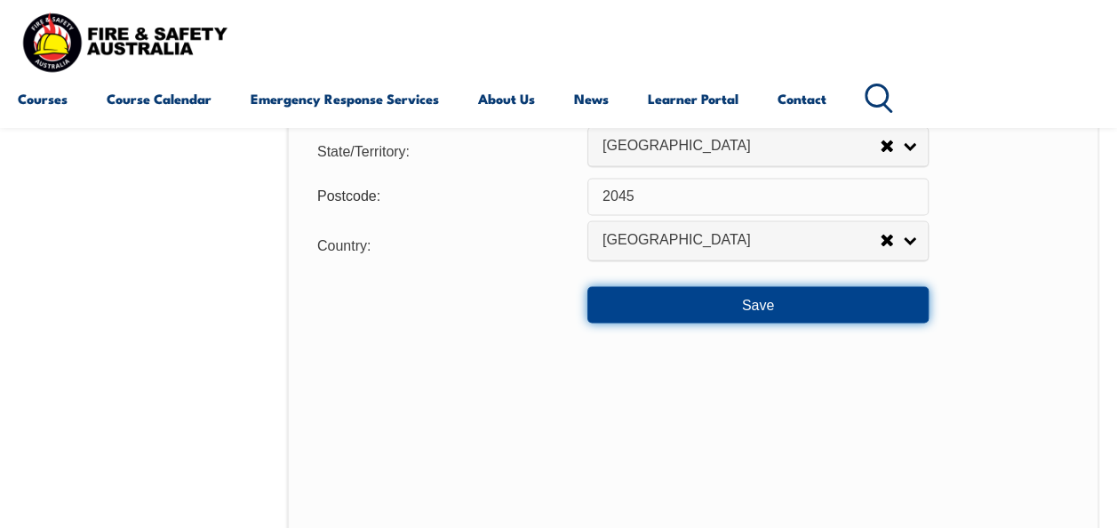
click at [780, 297] on button "Save" at bounding box center [757, 304] width 341 height 36
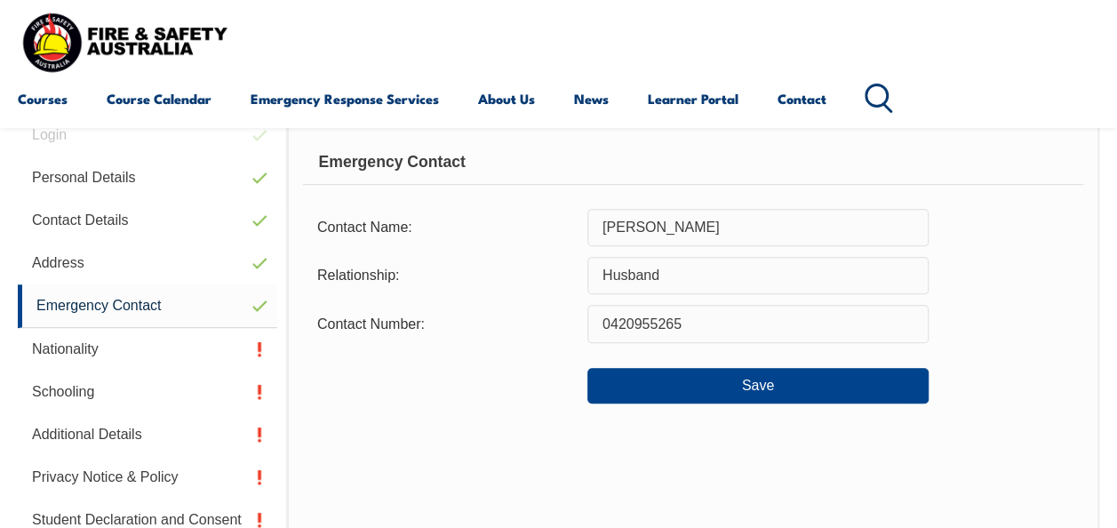
scroll to position [430, 0]
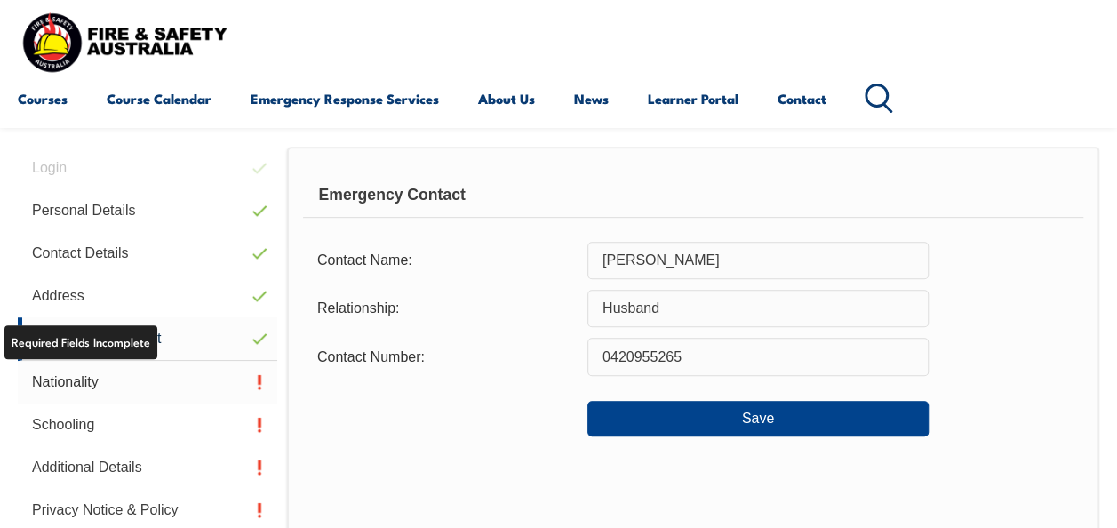
click at [87, 382] on link "Nationality" at bounding box center [147, 382] width 259 height 43
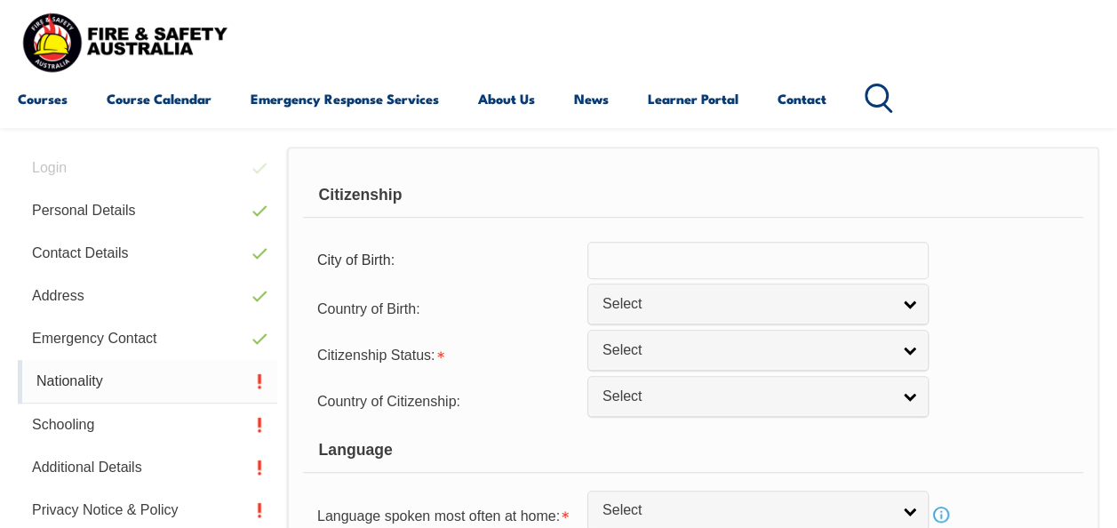
scroll to position [431, 0]
click at [661, 258] on input "text" at bounding box center [757, 259] width 341 height 37
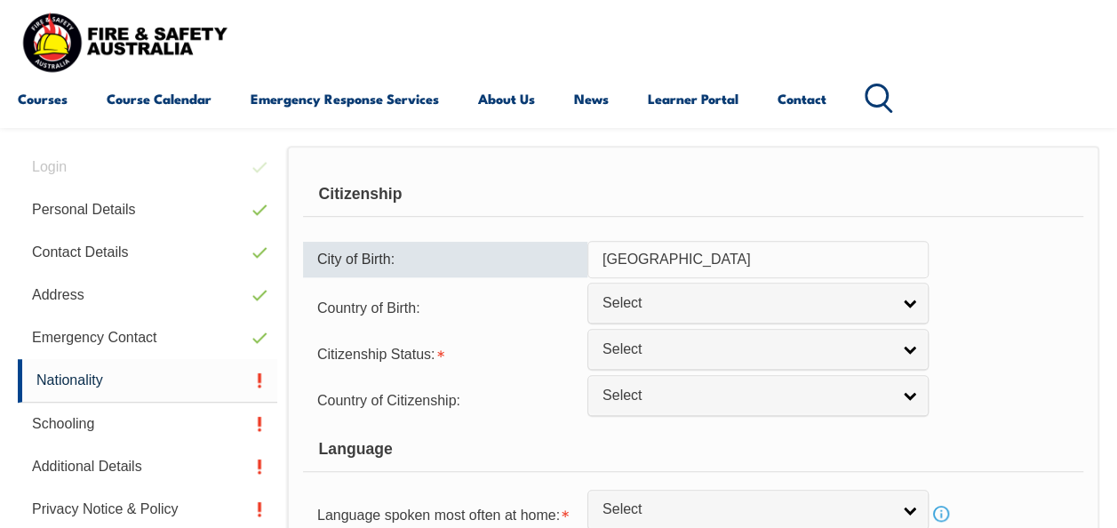
drag, startPoint x: 702, startPoint y: 256, endPoint x: 508, endPoint y: 258, distance: 193.7
click at [508, 258] on div "City of Birth: New Zealand" at bounding box center [693, 259] width 780 height 37
type input "Wellington"
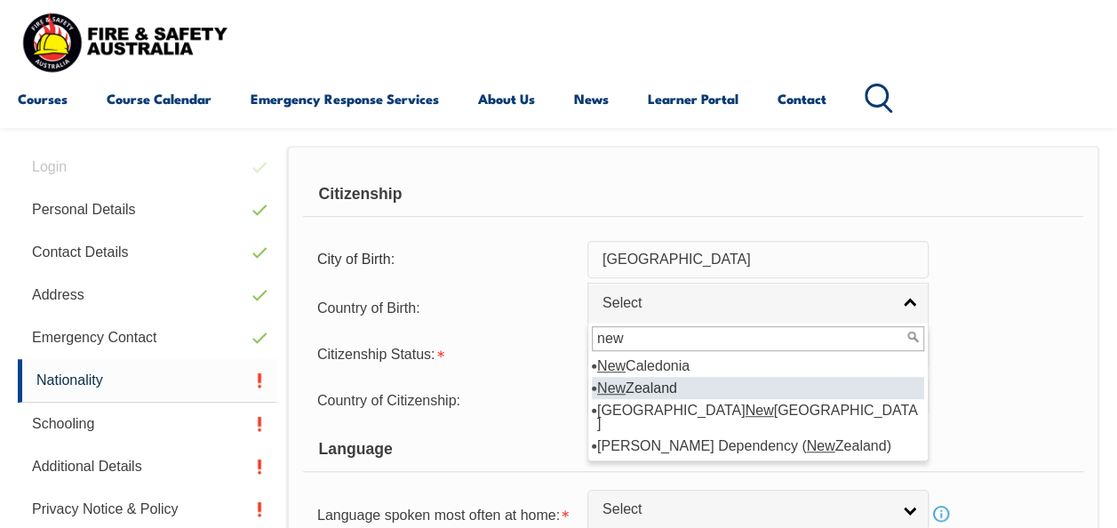
type input "new"
click at [634, 390] on li "New Zealand" at bounding box center [758, 388] width 332 height 22
select select "1201"
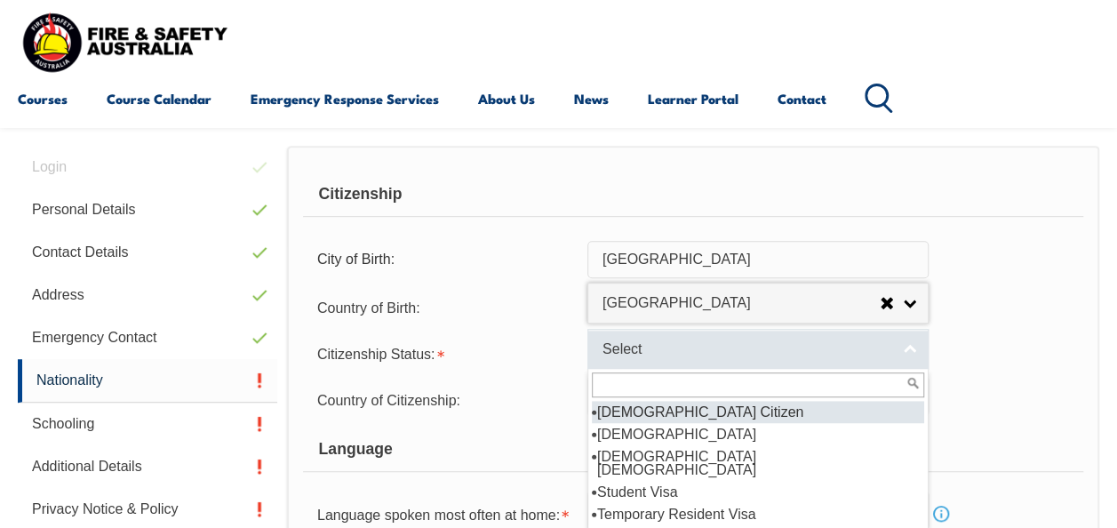
click at [632, 346] on span "Select" at bounding box center [746, 349] width 288 height 19
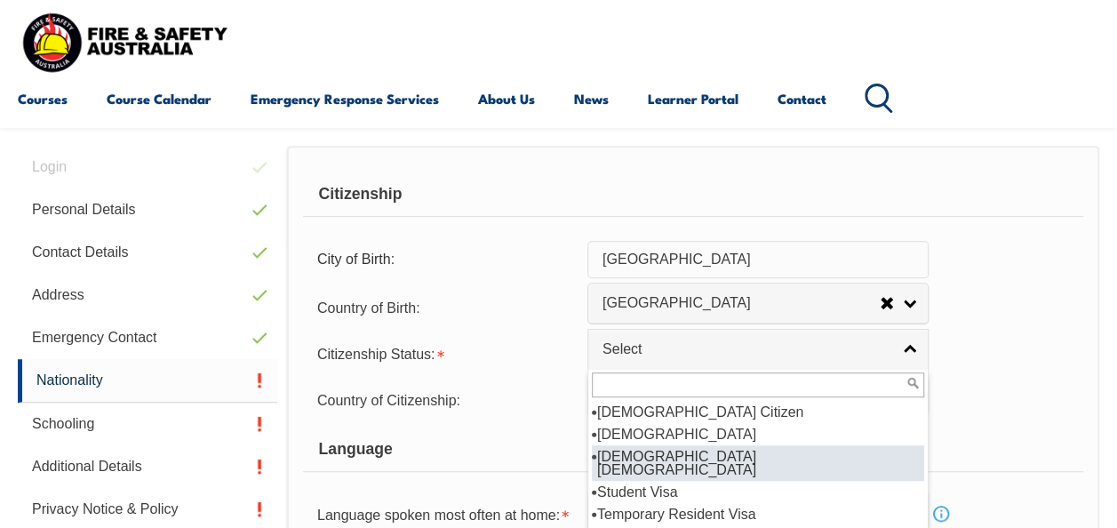
click at [655, 449] on li "[DEMOGRAPHIC_DATA] [DEMOGRAPHIC_DATA]" at bounding box center [758, 463] width 332 height 36
select select "3"
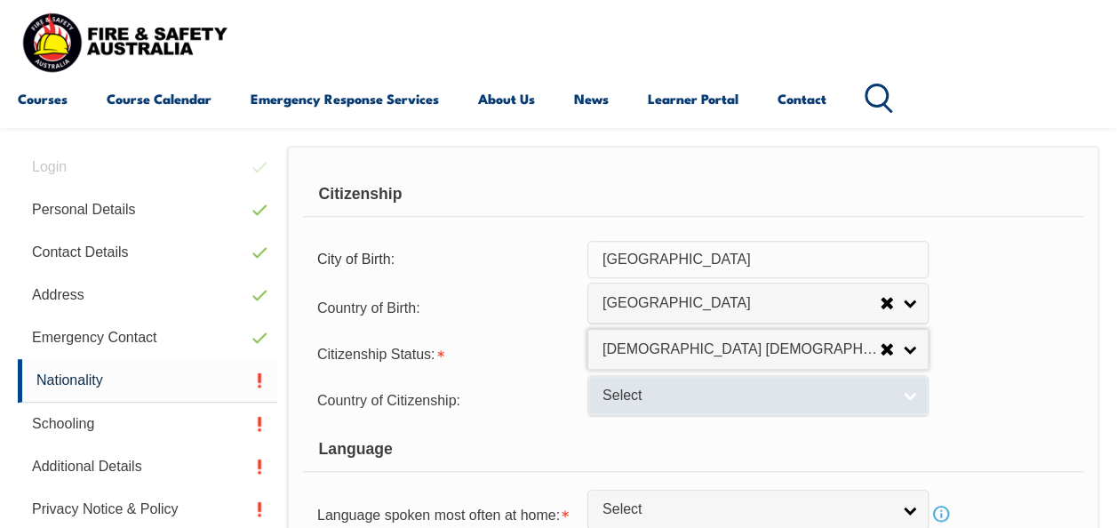
click at [657, 404] on link "Select" at bounding box center [757, 395] width 341 height 40
drag, startPoint x: 657, startPoint y: 404, endPoint x: 738, endPoint y: 396, distance: 81.2
click at [738, 396] on link "Select" at bounding box center [757, 395] width 341 height 40
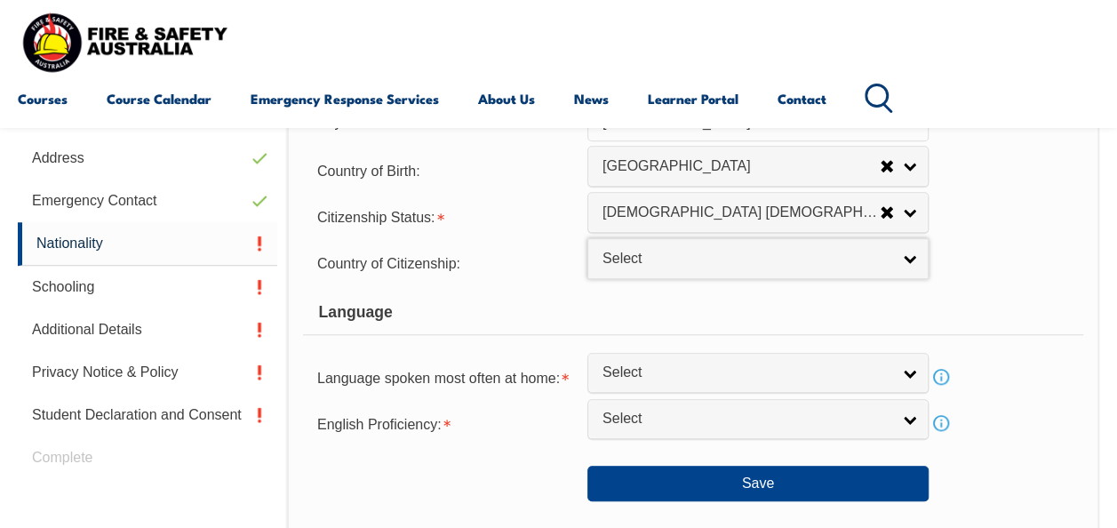
scroll to position [599, 0]
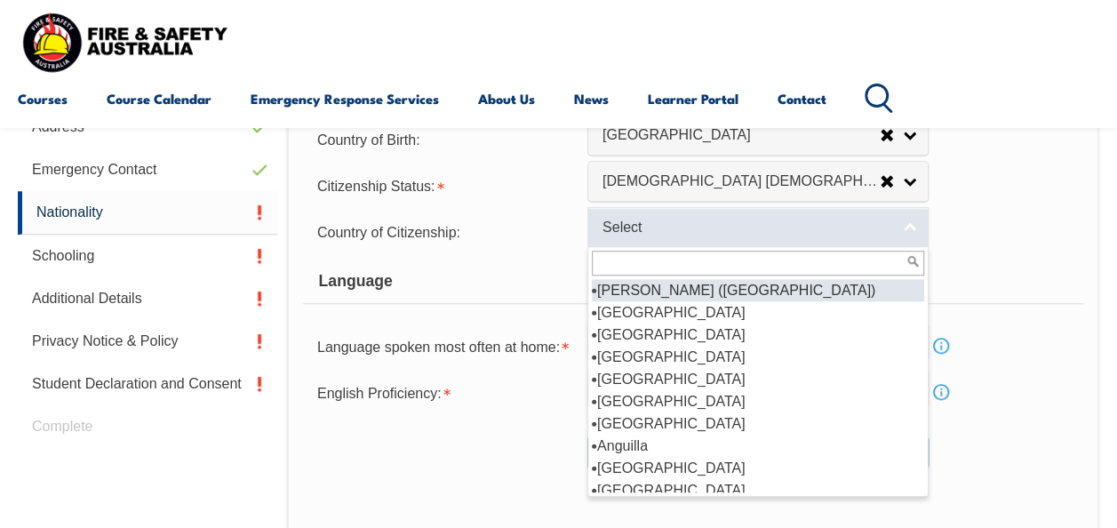
click at [858, 224] on span "Select" at bounding box center [746, 228] width 288 height 19
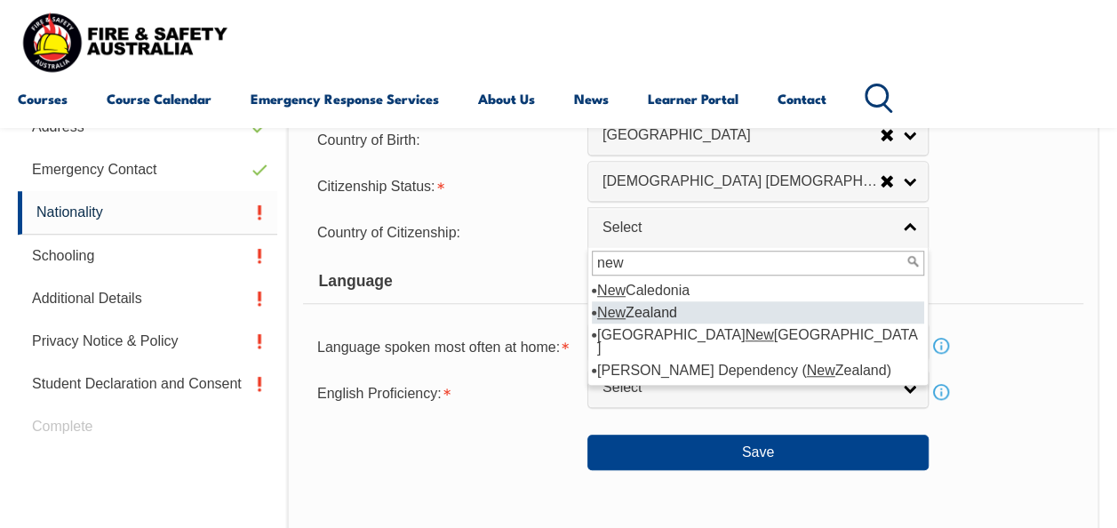
type input "new"
click at [646, 307] on li "New Zealand" at bounding box center [758, 312] width 332 height 22
select select "1201"
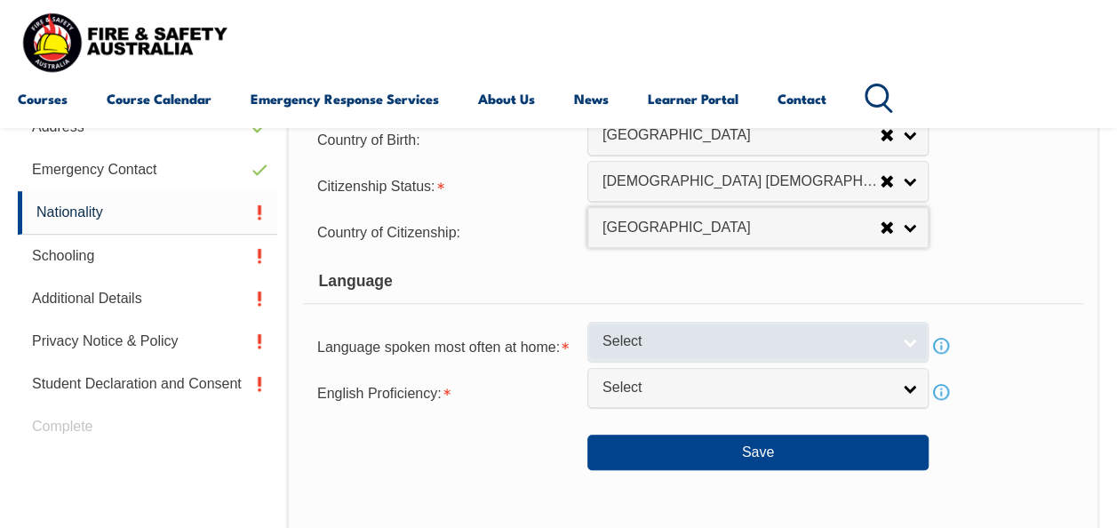
click at [652, 346] on span "Select" at bounding box center [746, 341] width 288 height 19
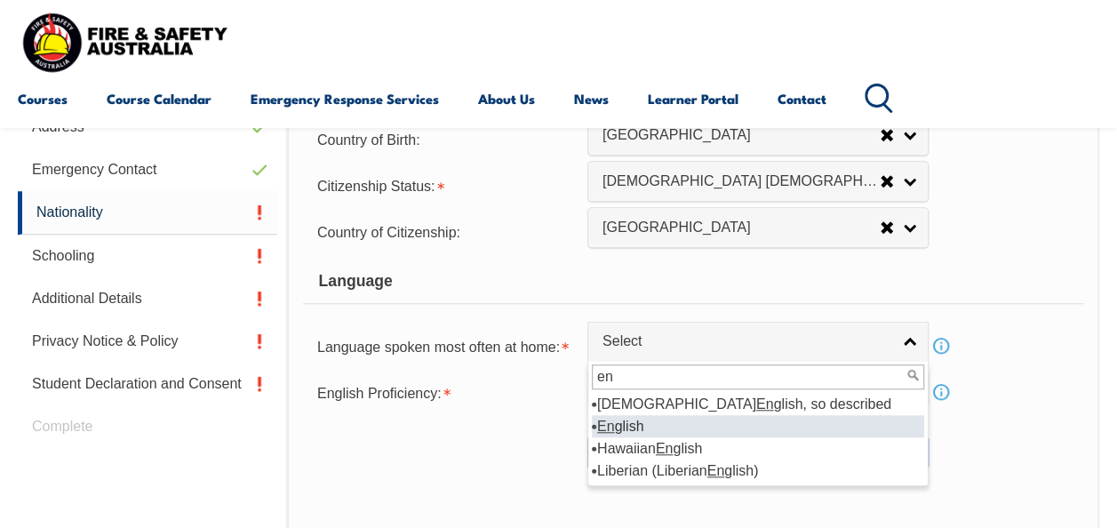
type input "en"
click at [625, 419] on li "En glish" at bounding box center [758, 426] width 332 height 22
select select "1201"
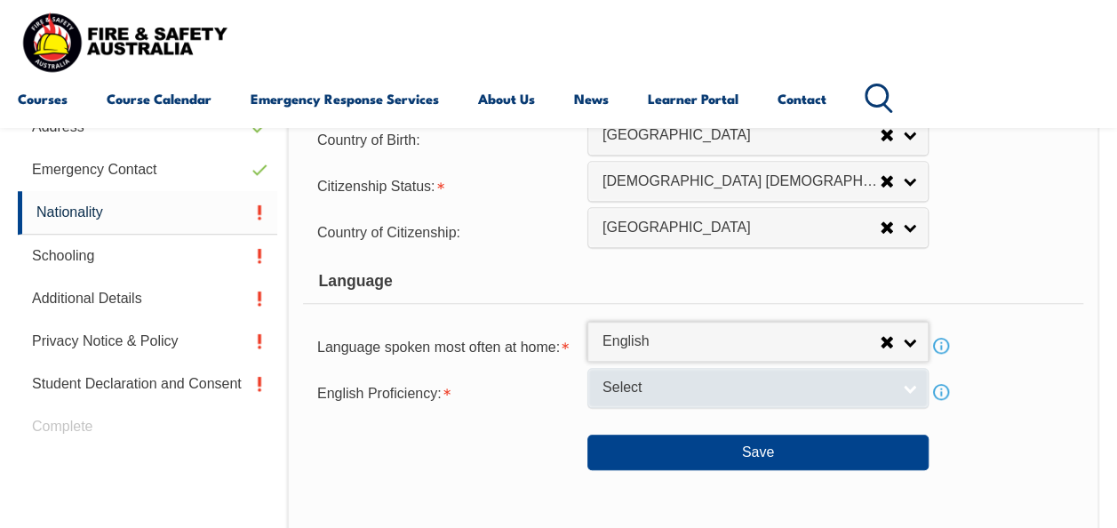
click at [645, 389] on span "Select" at bounding box center [746, 387] width 288 height 19
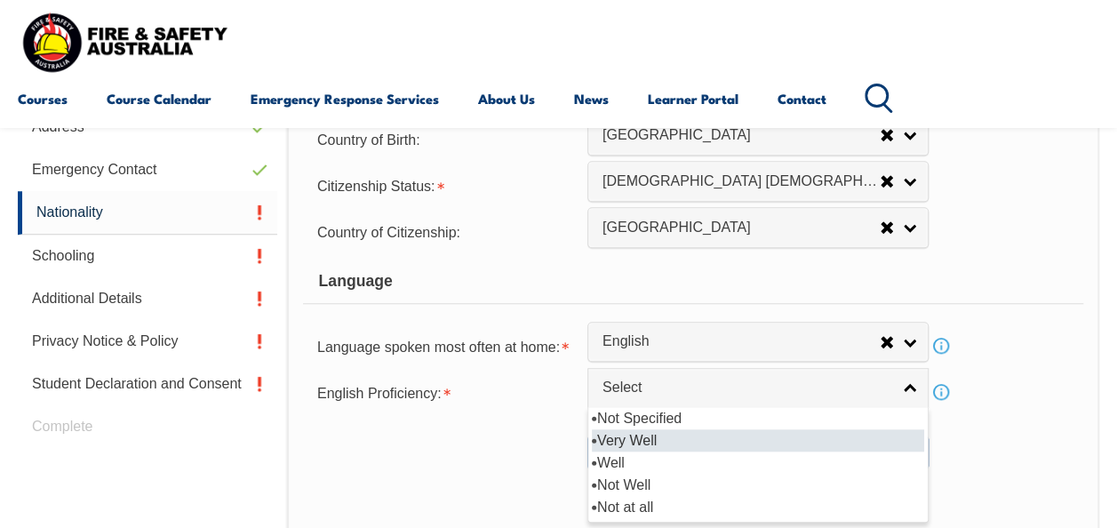
click at [631, 433] on li "Very Well" at bounding box center [758, 440] width 332 height 22
select select "1"
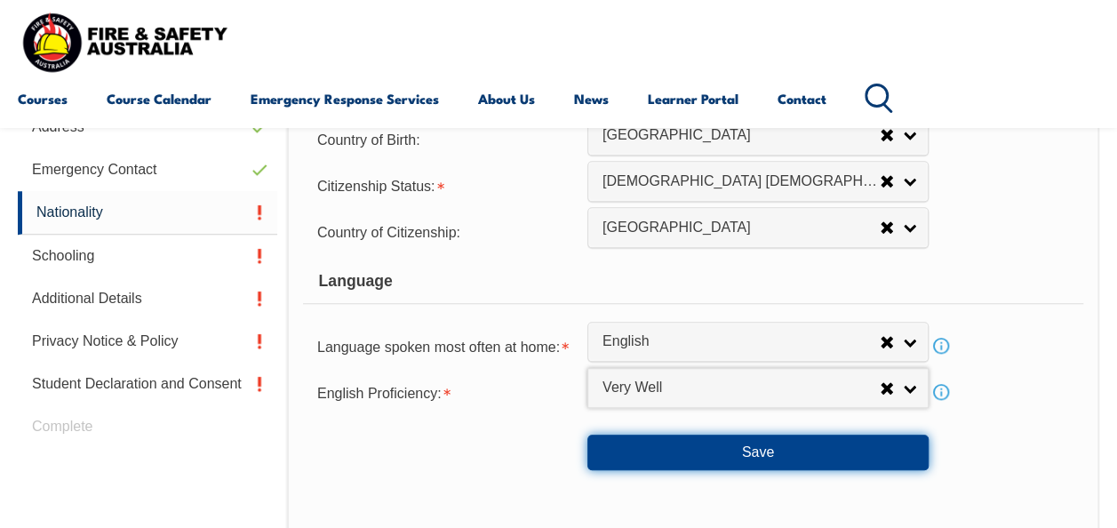
click at [809, 448] on button "Save" at bounding box center [757, 452] width 341 height 36
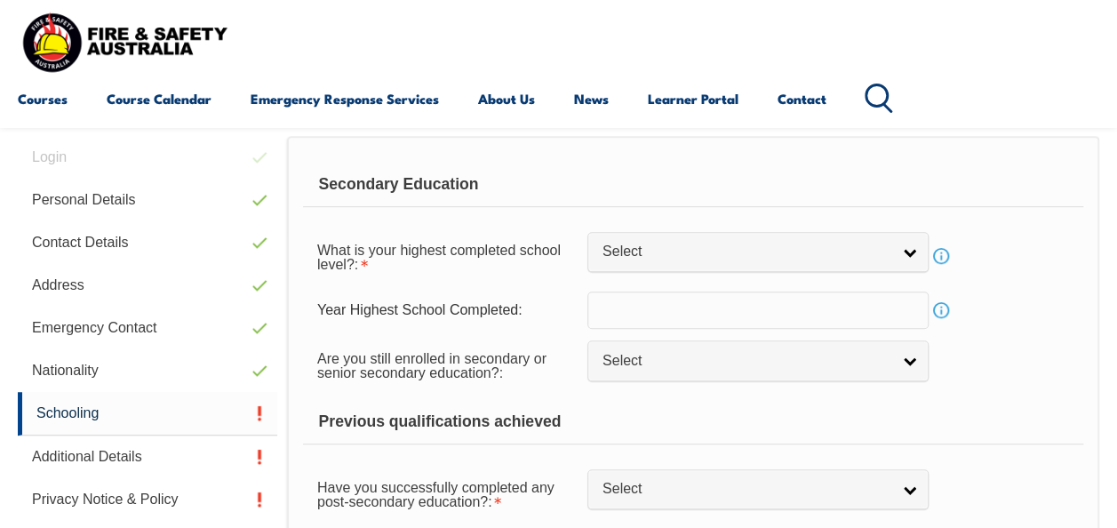
scroll to position [431, 0]
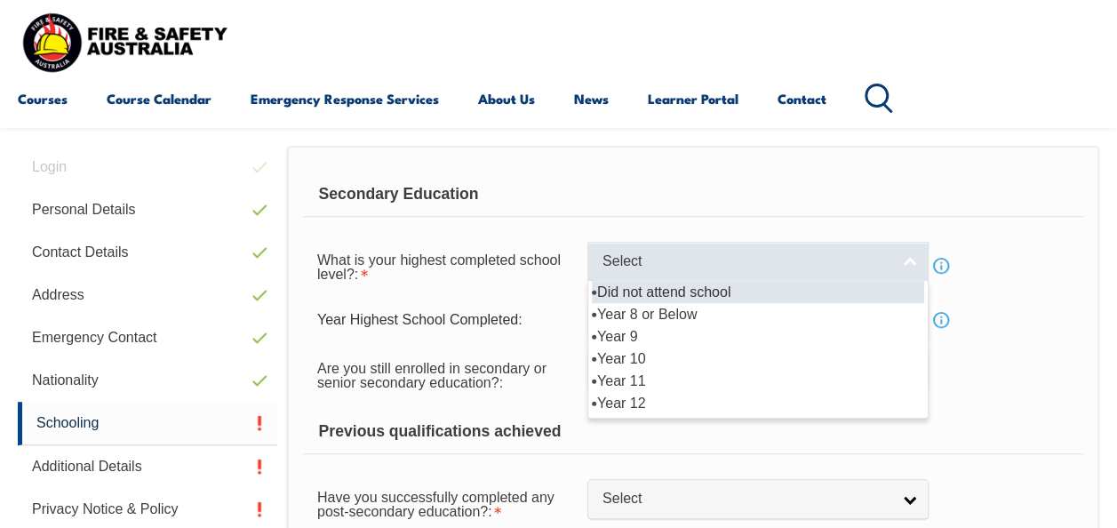
click at [806, 261] on span "Select" at bounding box center [746, 261] width 288 height 19
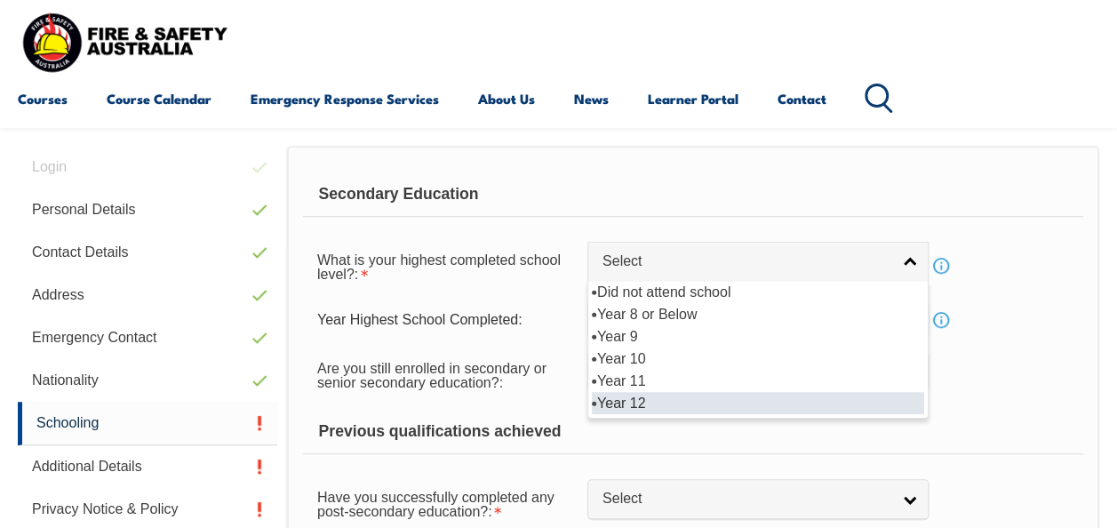
click at [742, 407] on li "Year 12" at bounding box center [758, 403] width 332 height 22
select select "12"
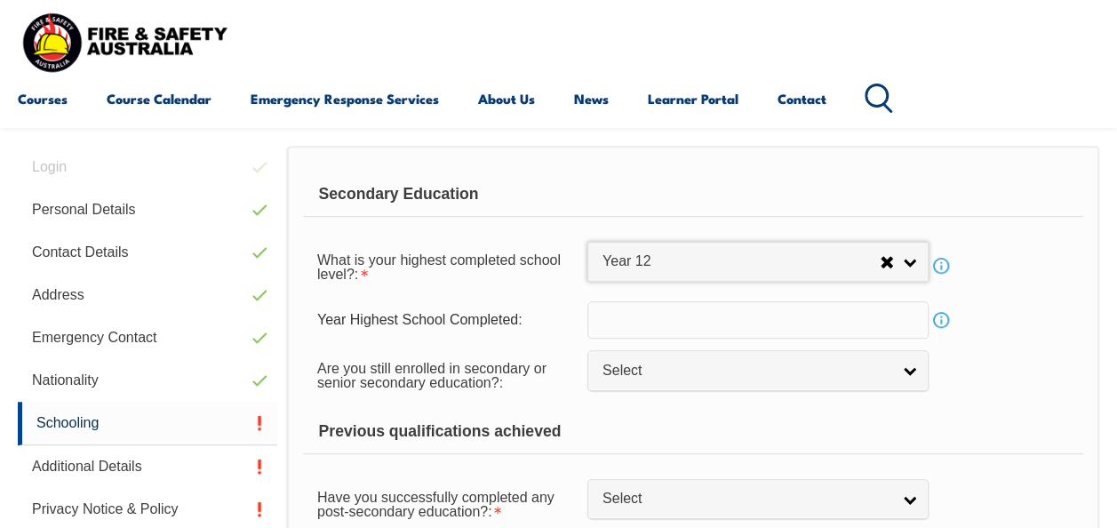
click at [755, 298] on form "Secondary Education What is your highest completed school level?: Did not atten…" at bounding box center [693, 380] width 780 height 416
click at [750, 324] on input "text" at bounding box center [757, 319] width 341 height 37
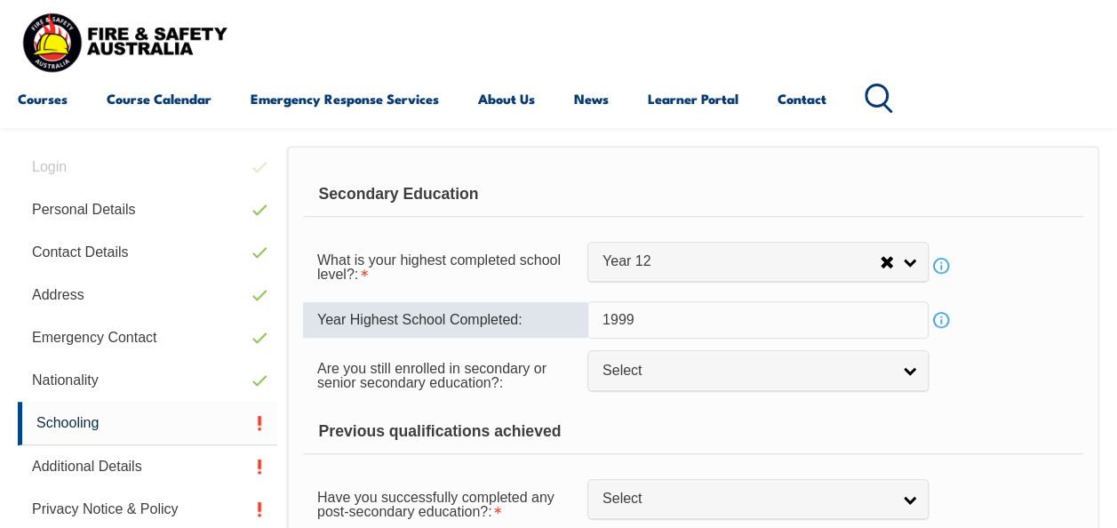
type input "1999"
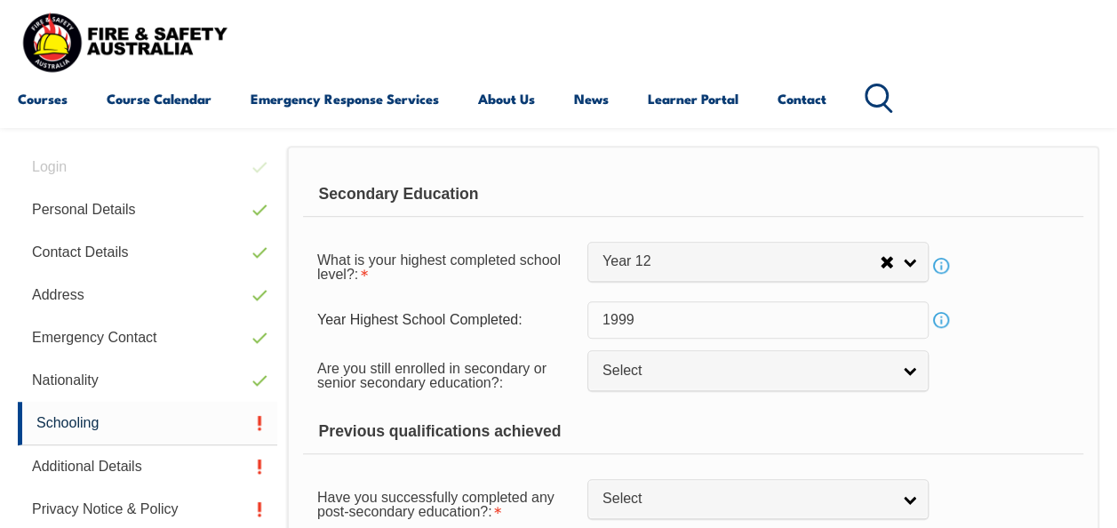
click at [1062, 282] on div "What is your highest completed school level?: Did not attend school Year 8 or B…" at bounding box center [693, 266] width 780 height 50
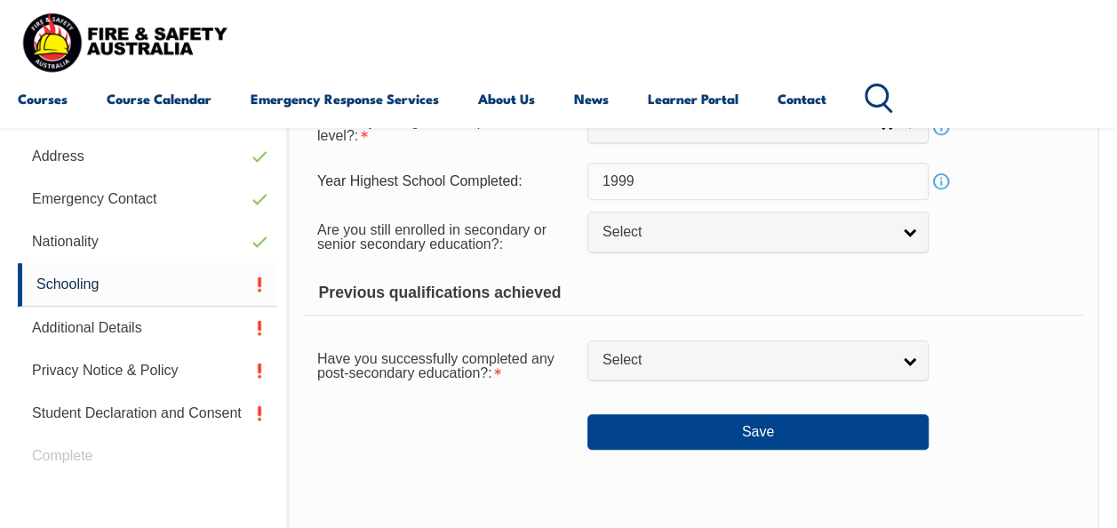
scroll to position [590, 0]
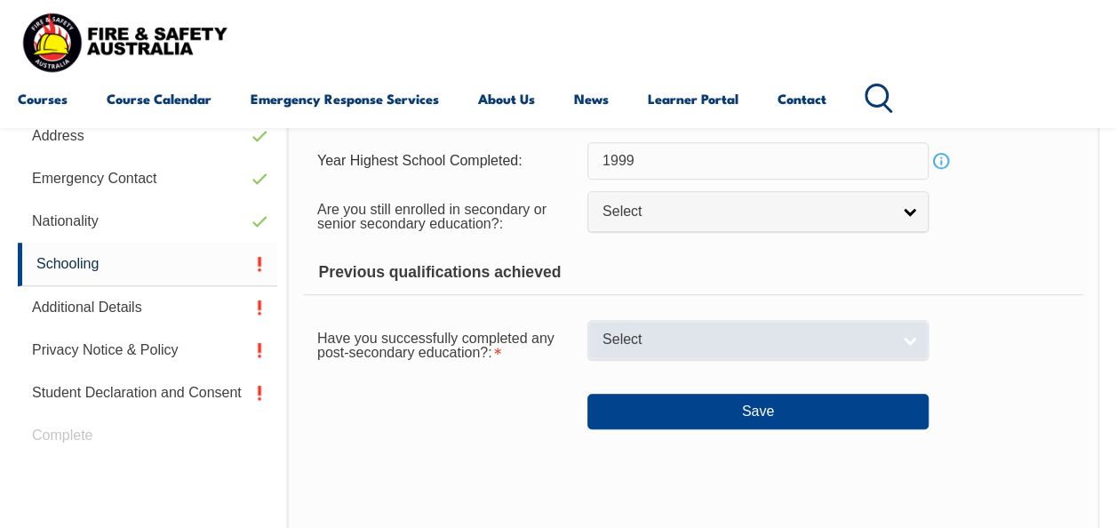
click at [832, 335] on span "Select" at bounding box center [746, 339] width 288 height 19
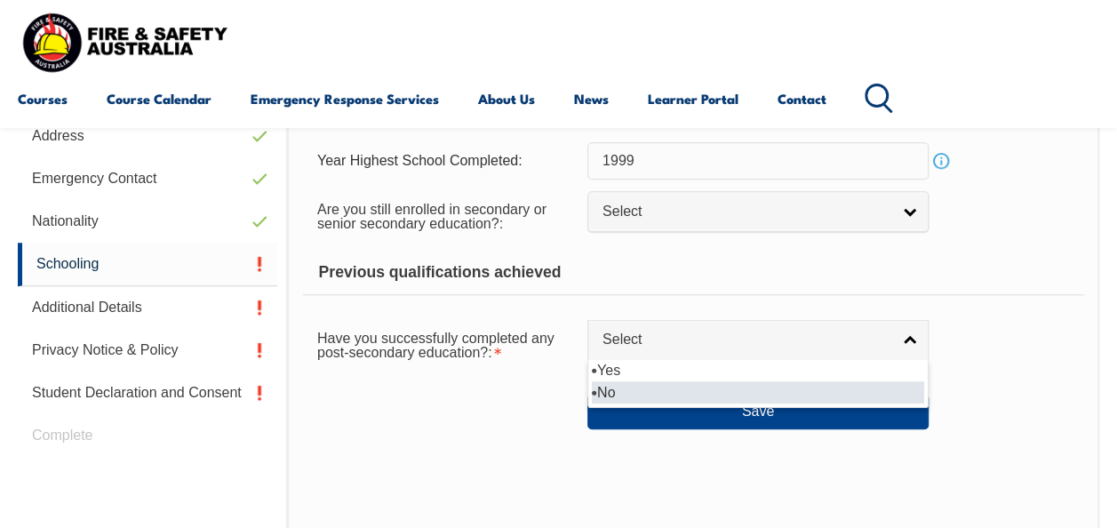
click at [813, 387] on li "No" at bounding box center [758, 392] width 332 height 22
select select "false"
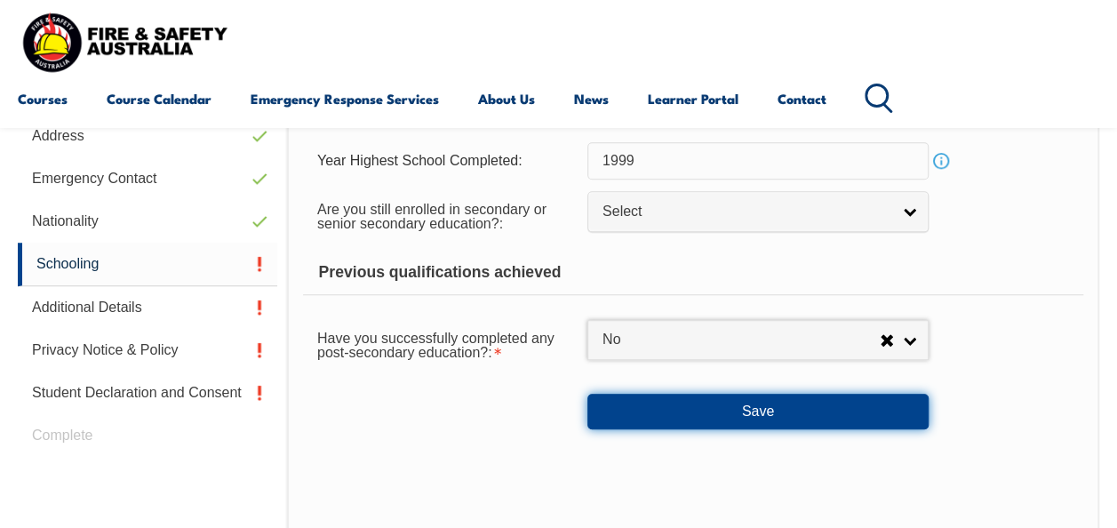
click at [815, 417] on button "Save" at bounding box center [757, 412] width 341 height 36
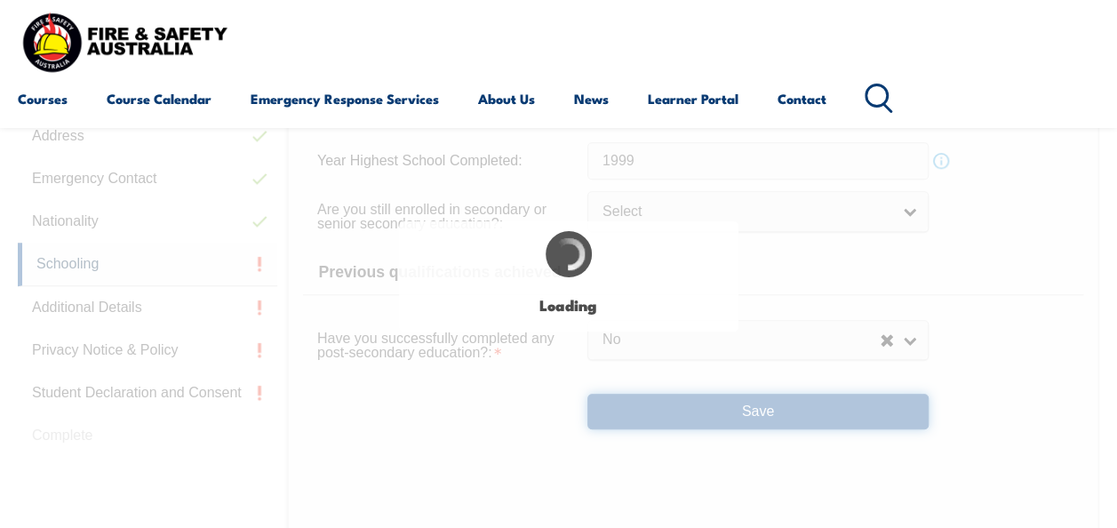
select select
select select "false"
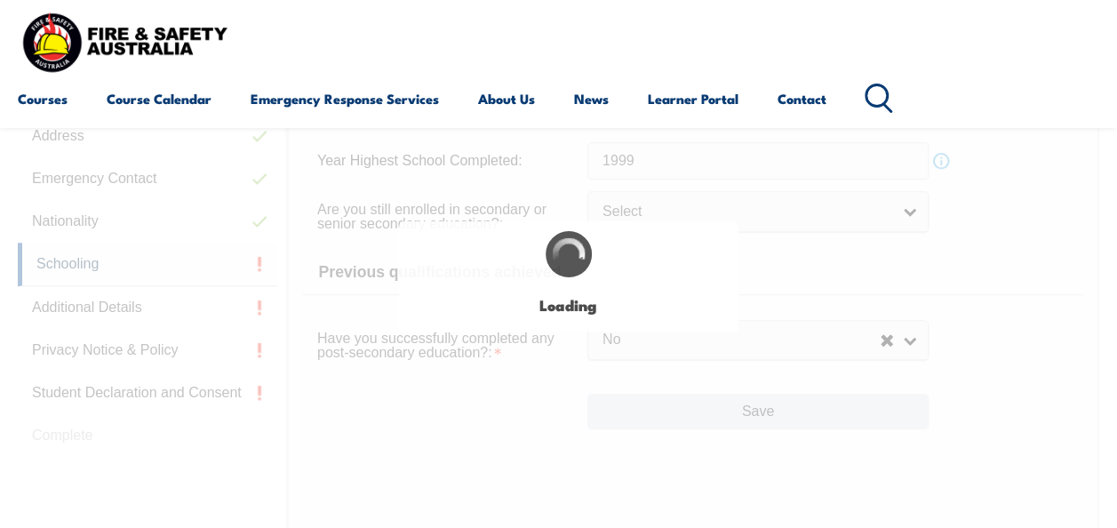
click at [815, 417] on div "Login with a different user Login Personal Details Contact Details Address Emer…" at bounding box center [558, 377] width 1081 height 895
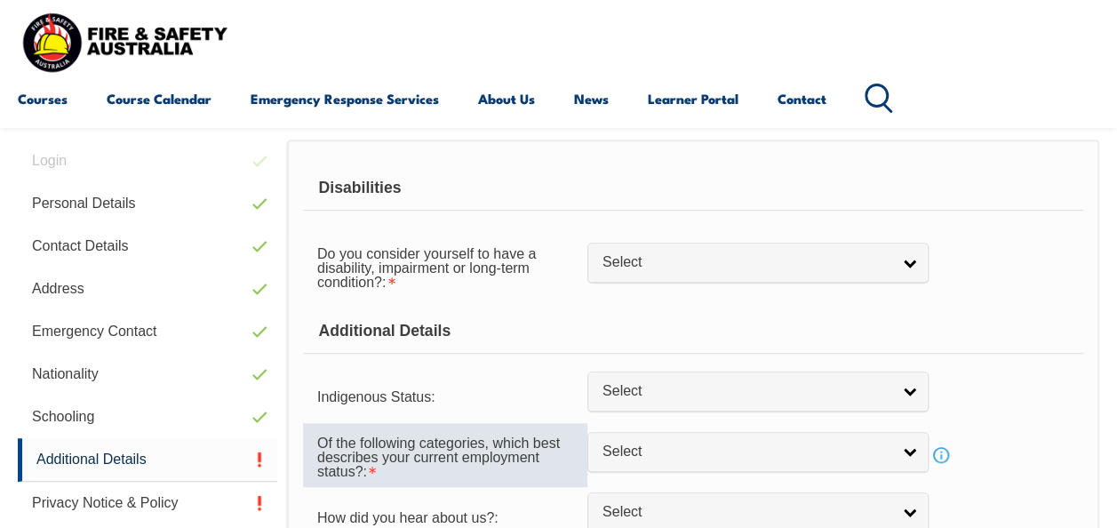
scroll to position [431, 0]
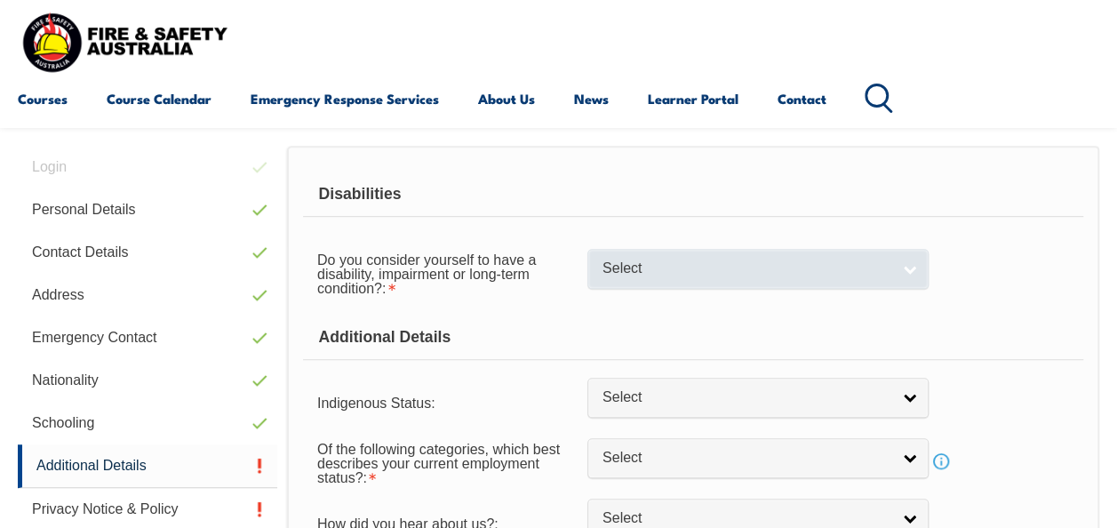
click at [687, 275] on span "Select" at bounding box center [746, 268] width 288 height 19
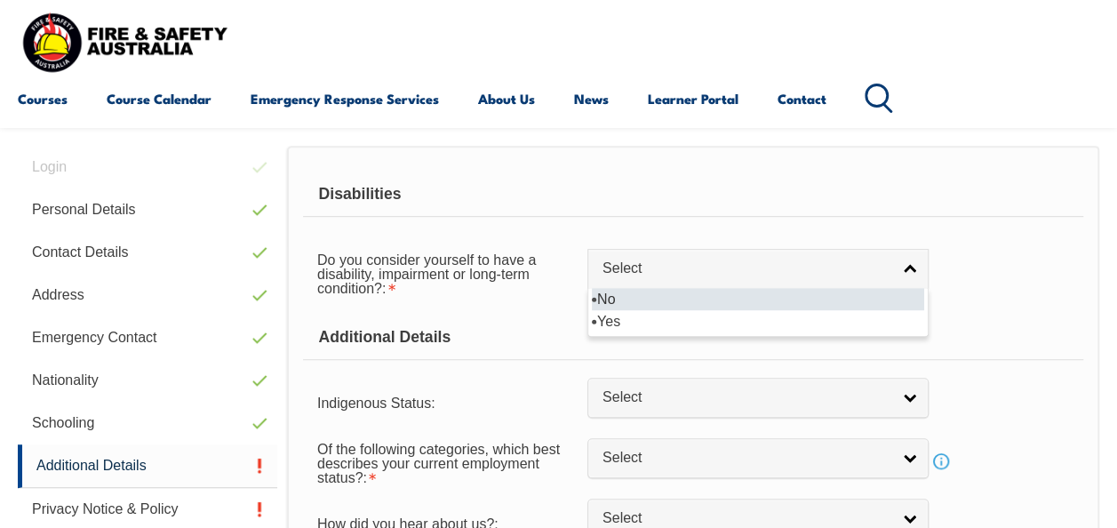
click at [679, 295] on li "No" at bounding box center [758, 299] width 332 height 22
select select "false"
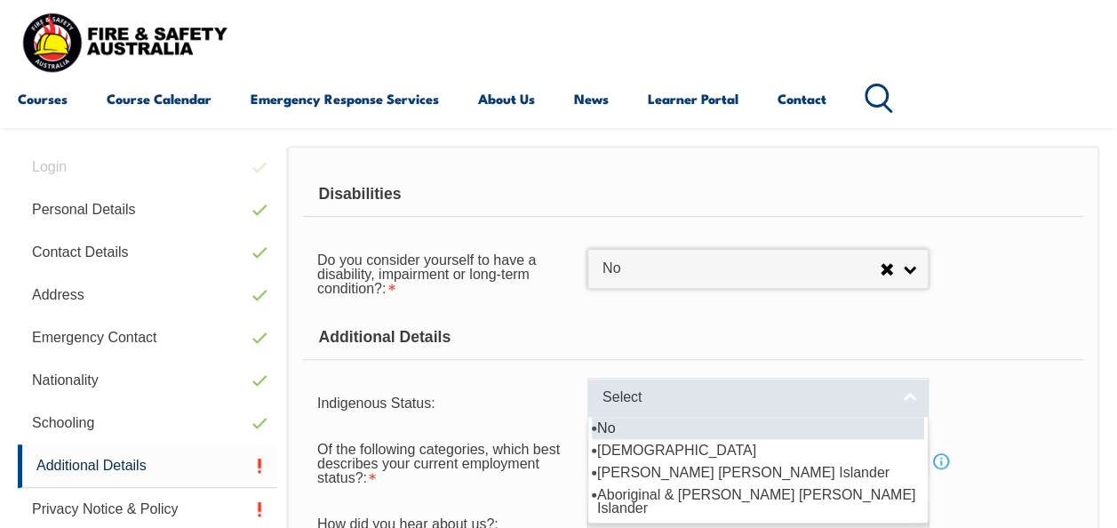
click at [716, 401] on span "Select" at bounding box center [746, 397] width 288 height 19
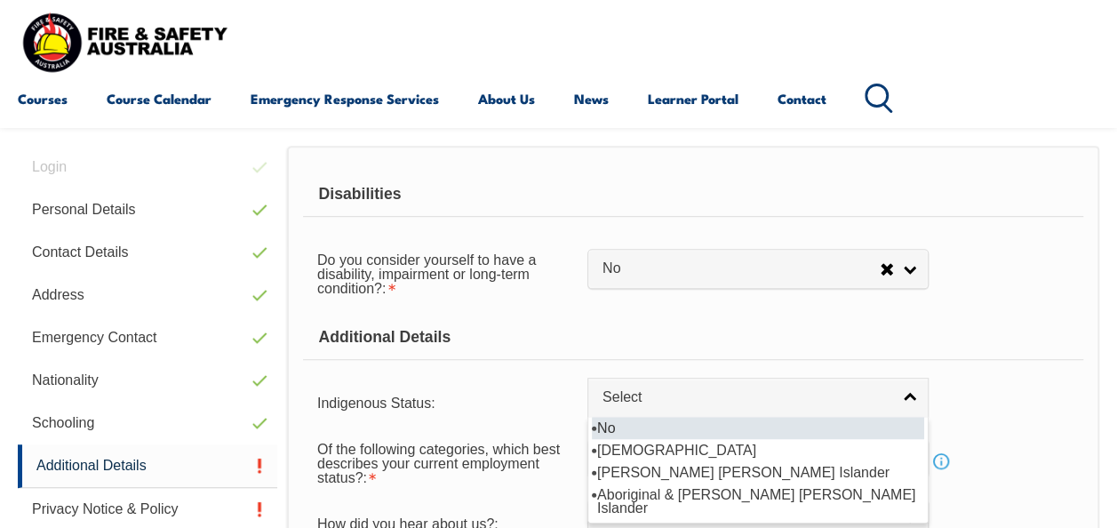
click at [714, 417] on li "No" at bounding box center [758, 428] width 332 height 22
select select "4"
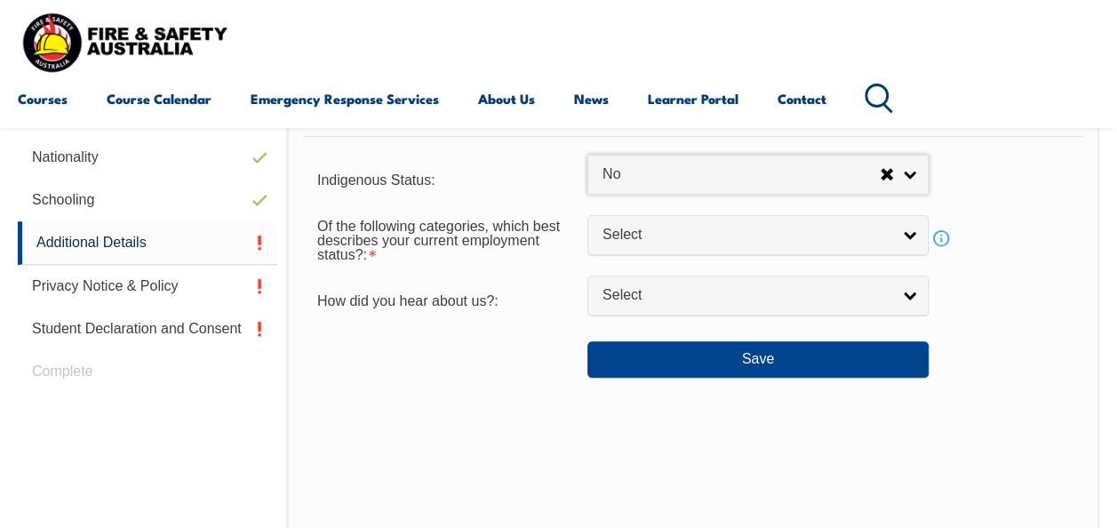
scroll to position [664, 0]
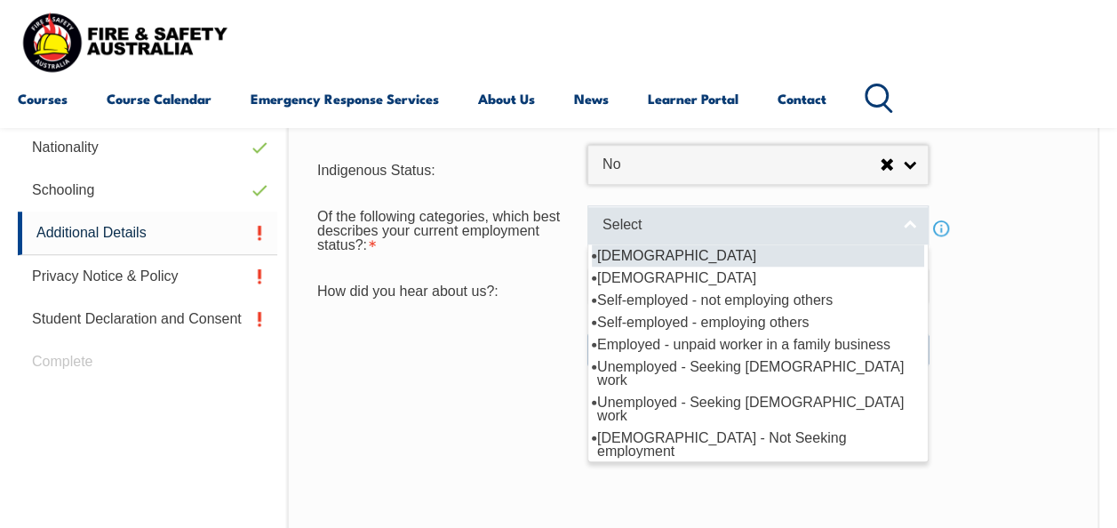
click at [720, 233] on span "Select" at bounding box center [746, 225] width 288 height 19
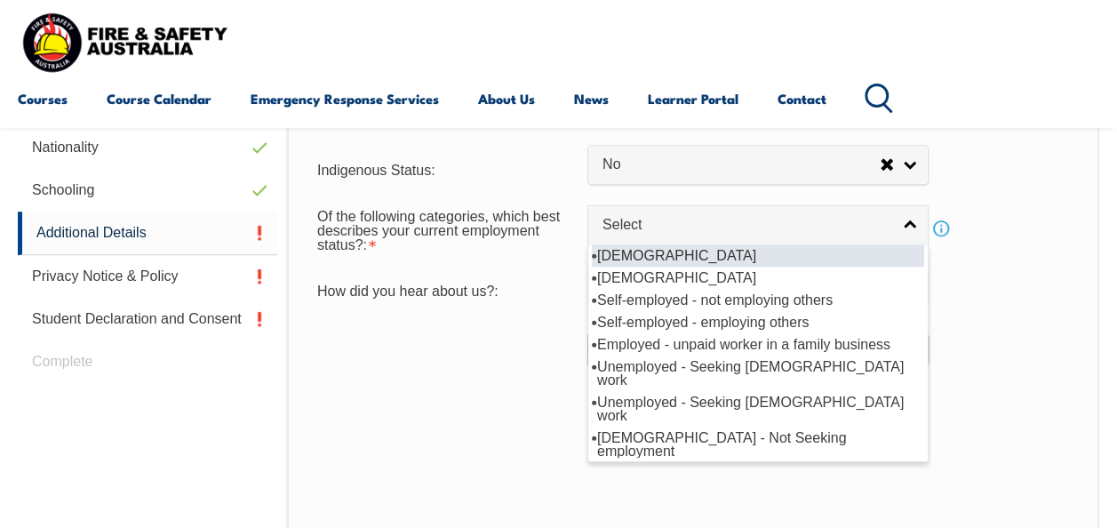
click at [713, 256] on li "[DEMOGRAPHIC_DATA]" at bounding box center [758, 255] width 332 height 22
select select "1"
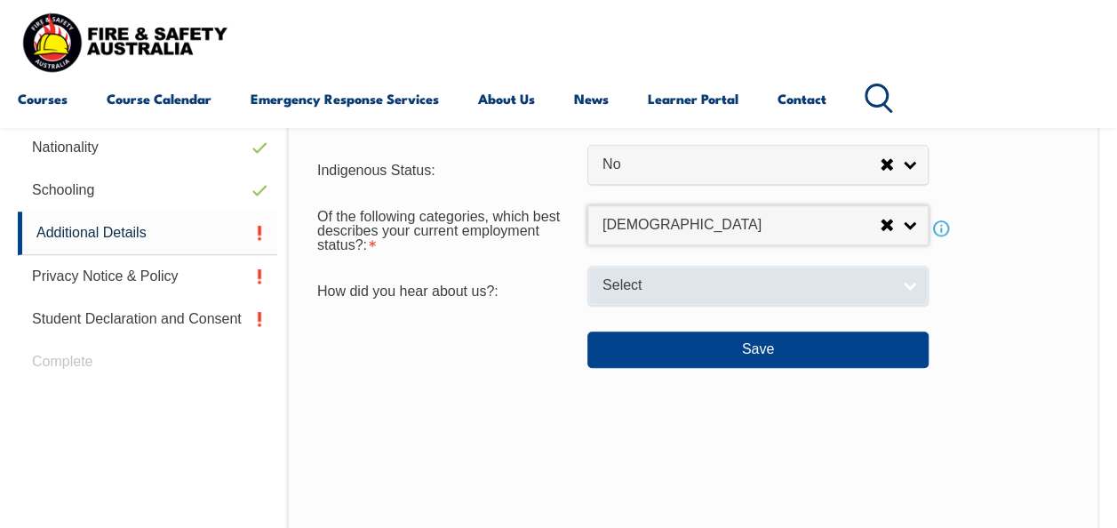
click at [682, 284] on span "Select" at bounding box center [746, 285] width 288 height 19
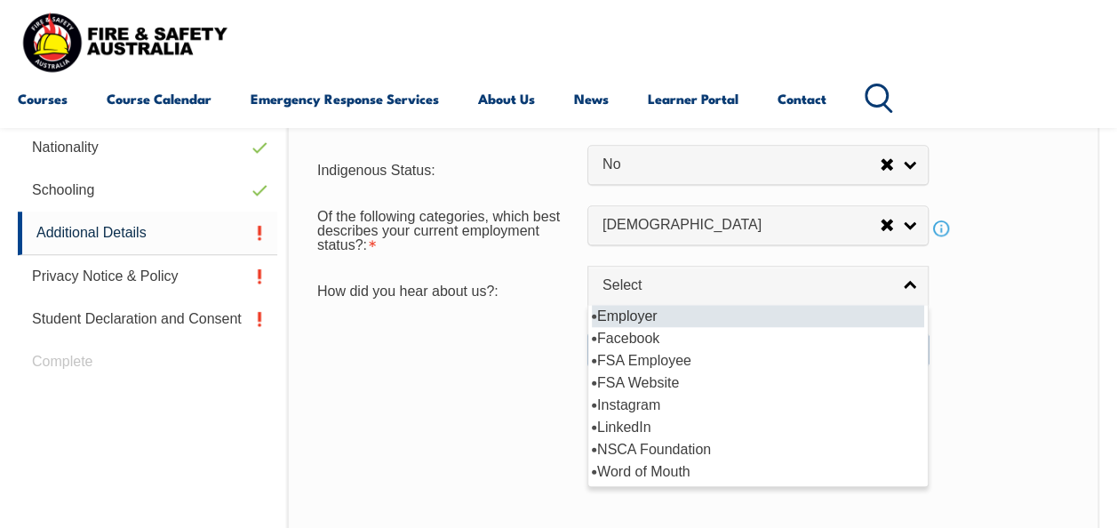
click at [684, 307] on li "Employer" at bounding box center [758, 316] width 332 height 22
select select "8019"
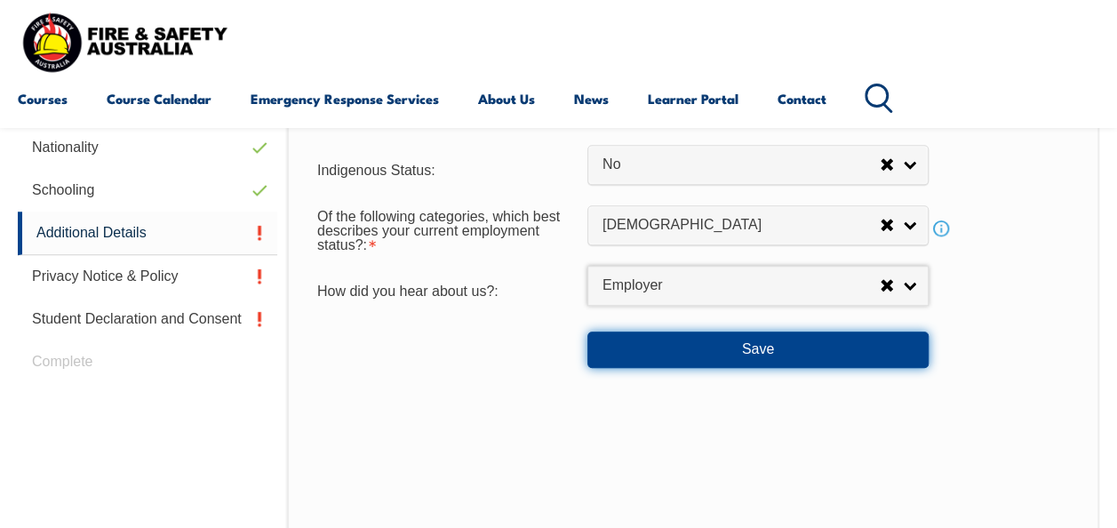
click at [700, 357] on button "Save" at bounding box center [757, 349] width 341 height 36
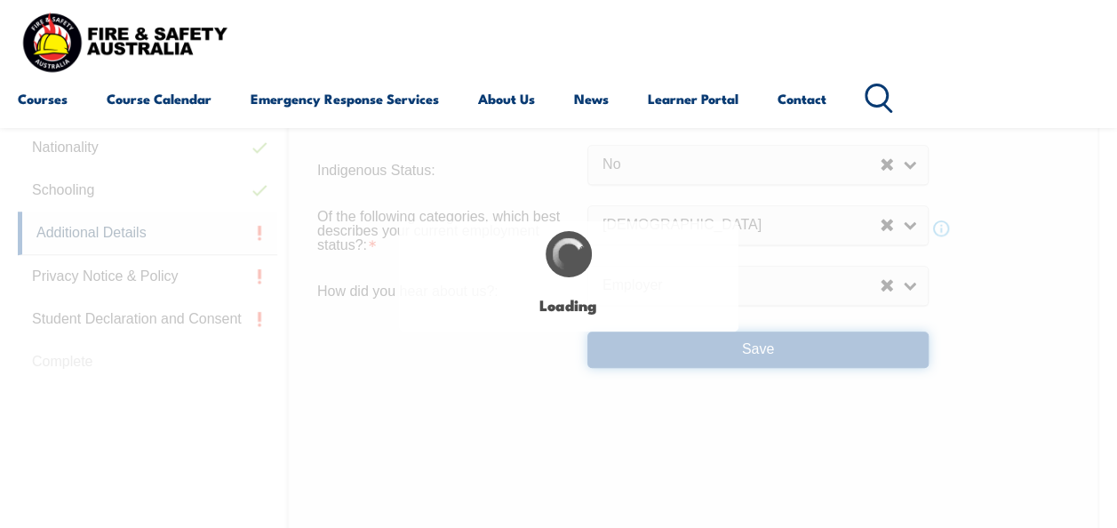
select select "false"
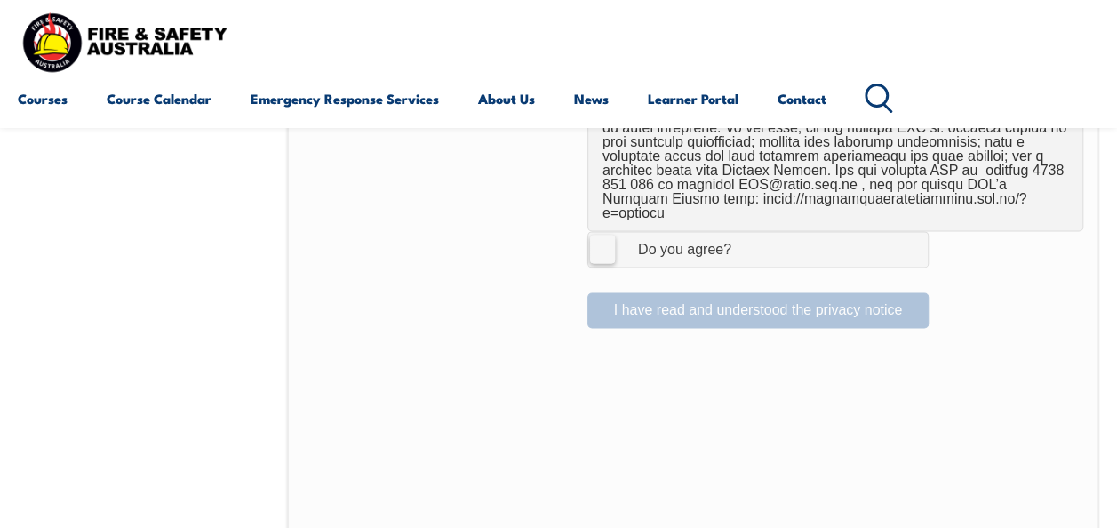
scroll to position [1320, 0]
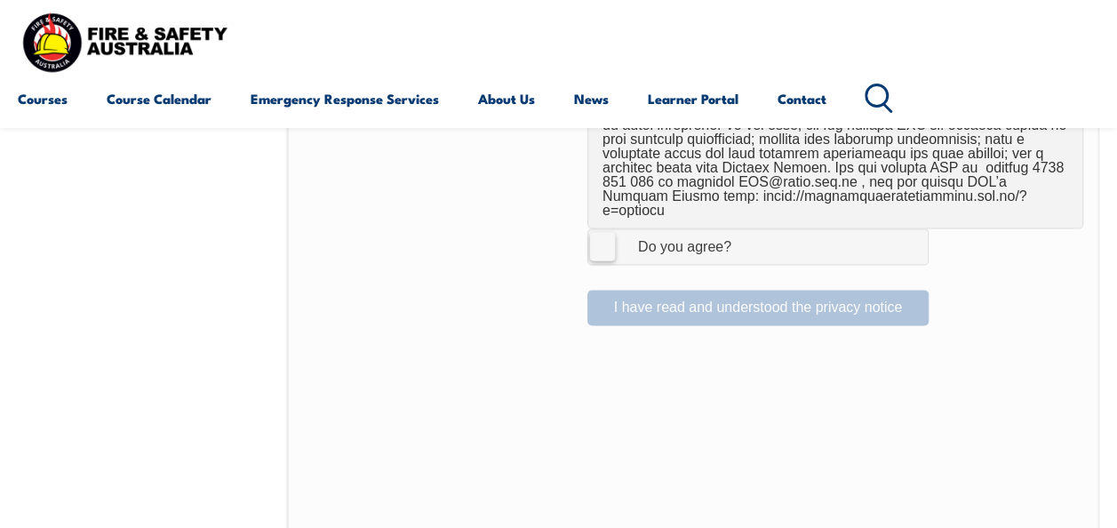
click at [605, 228] on label "I Agree Do you agree?" at bounding box center [757, 246] width 341 height 36
click at [745, 229] on input "I Agree Do you agree?" at bounding box center [760, 246] width 30 height 34
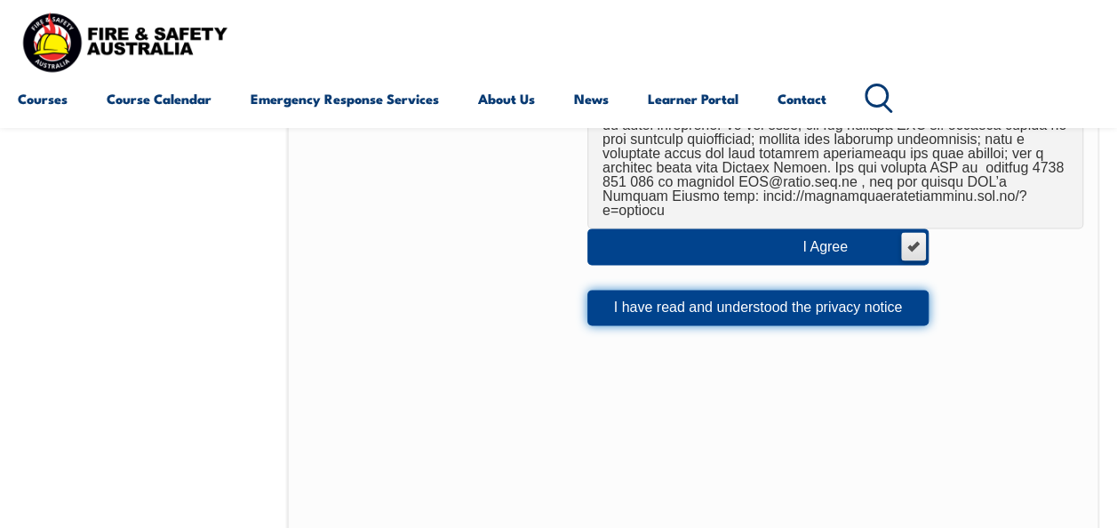
click at [659, 290] on button "I have read and understood the privacy notice" at bounding box center [757, 308] width 341 height 36
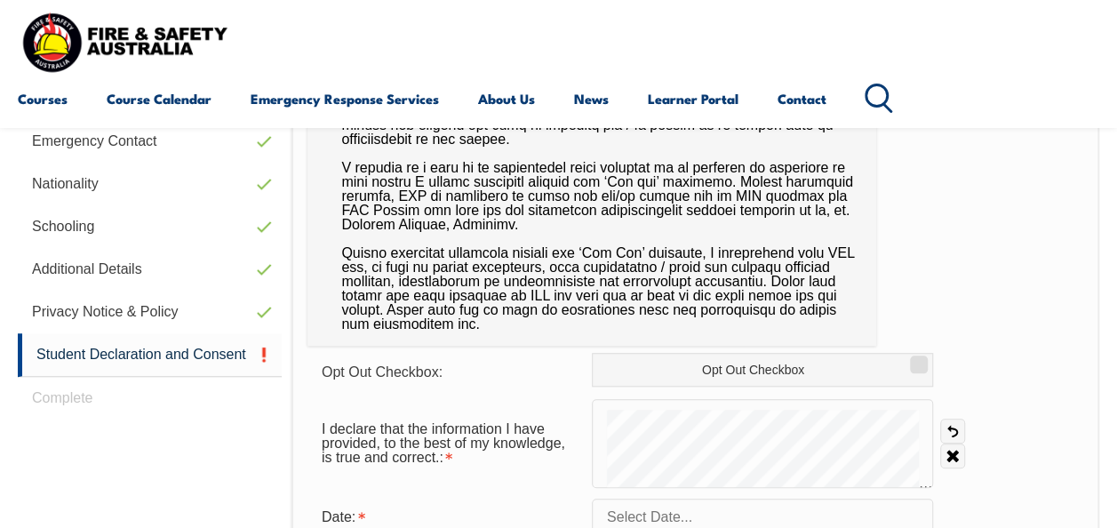
scroll to position [641, 0]
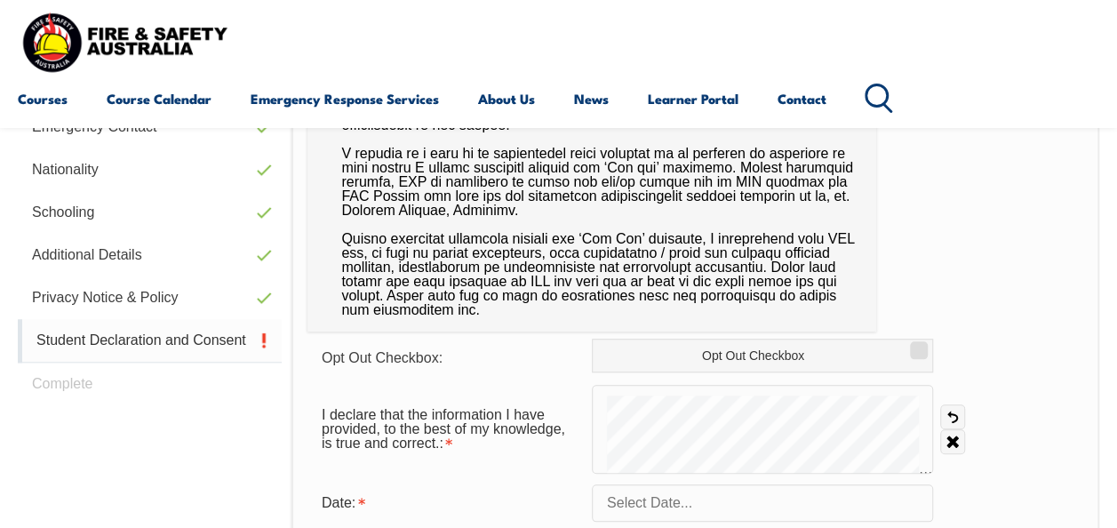
click at [203, 346] on link "Student Declaration and Consent" at bounding box center [150, 341] width 264 height 44
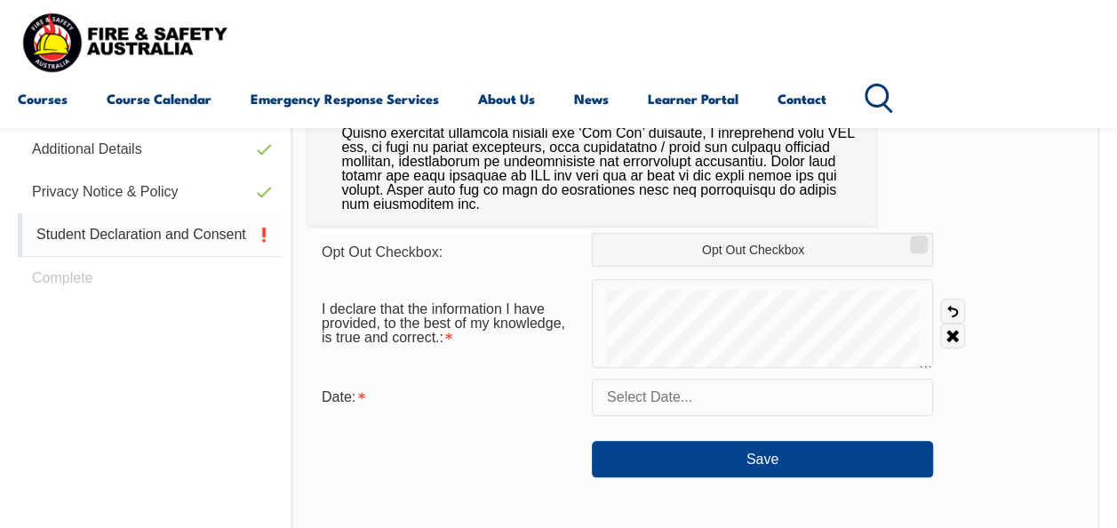
scroll to position [755, 0]
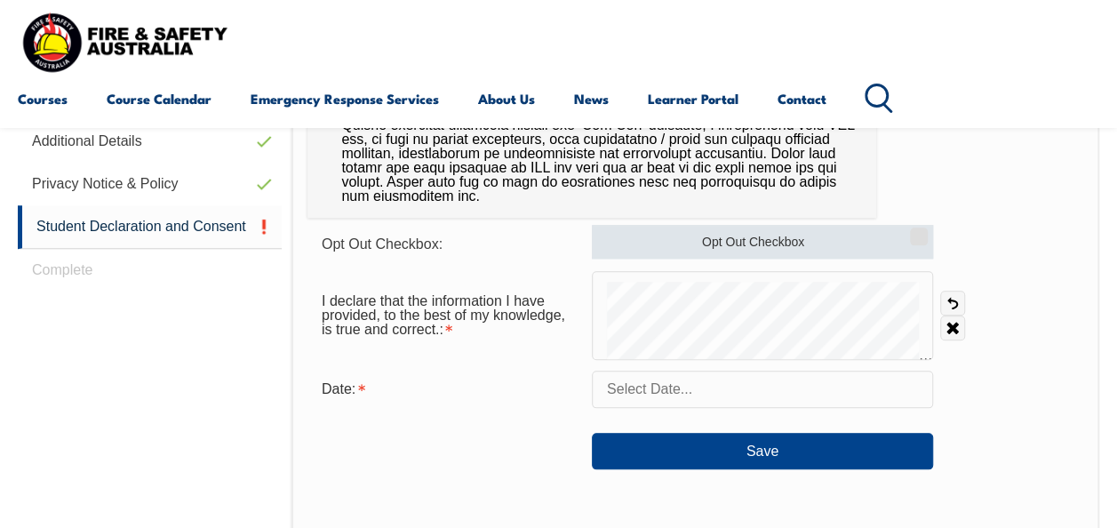
click at [867, 240] on label "Opt Out Checkbox" at bounding box center [762, 242] width 341 height 34
click at [910, 231] on input "Opt Out Checkbox" at bounding box center [915, 230] width 11 height 2
click at [920, 231] on input "Opt Out Checkbox" at bounding box center [915, 230] width 11 height 2
checkbox input "false"
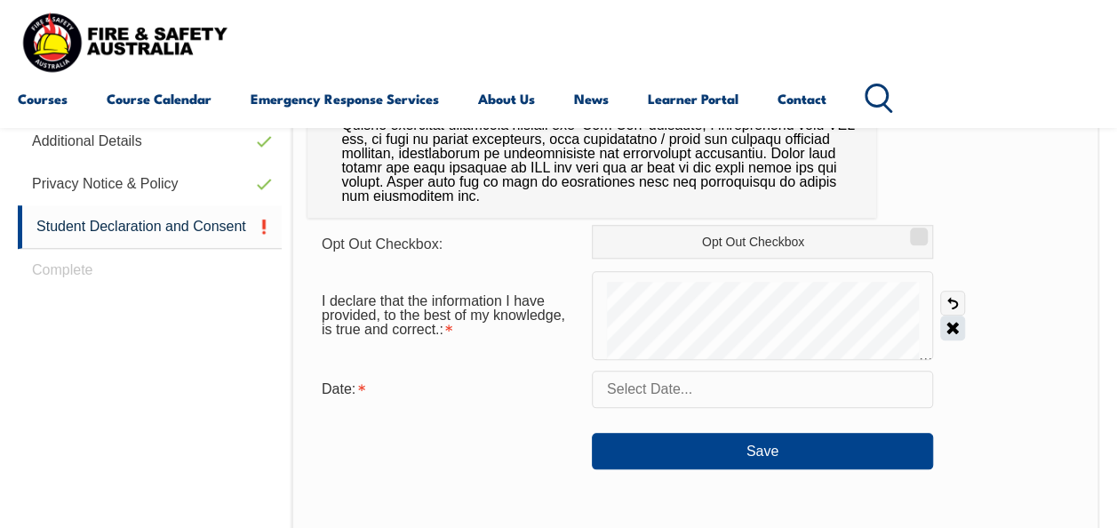
click at [952, 328] on link "Clear" at bounding box center [952, 327] width 25 height 25
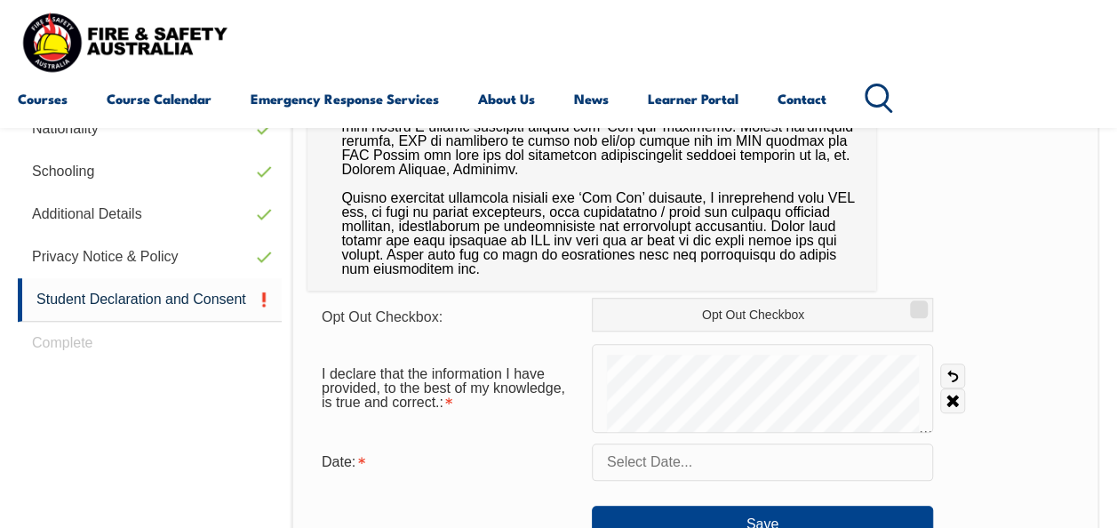
scroll to position [696, 0]
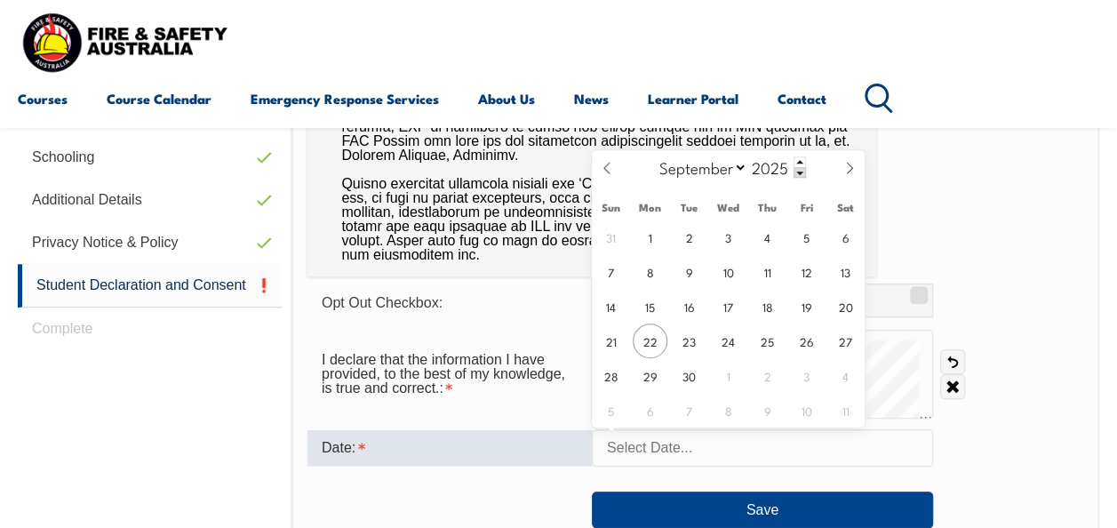
click at [637, 453] on input "text" at bounding box center [762, 447] width 341 height 37
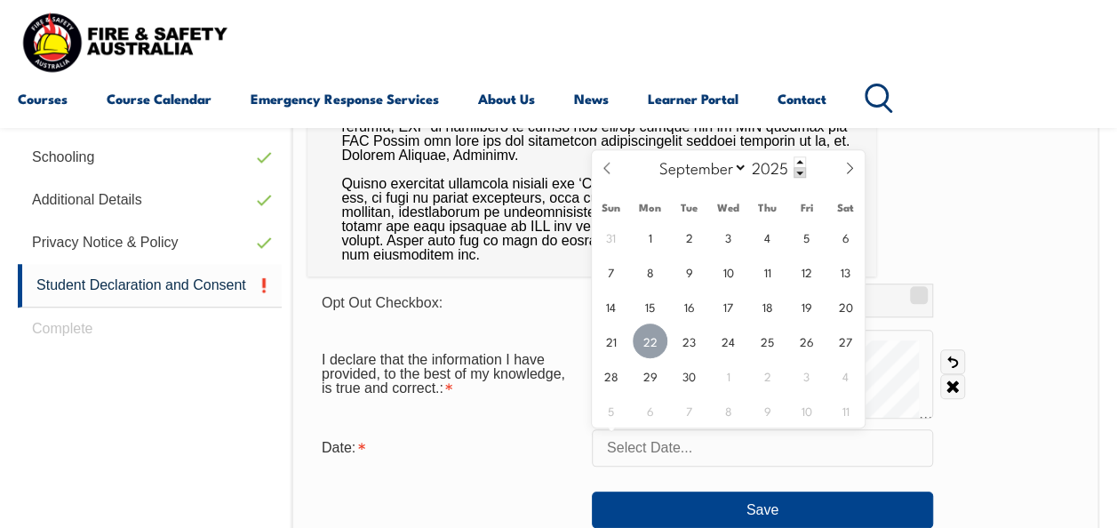
click at [648, 345] on span "22" at bounding box center [649, 340] width 35 height 35
type input "September 22, 2025"
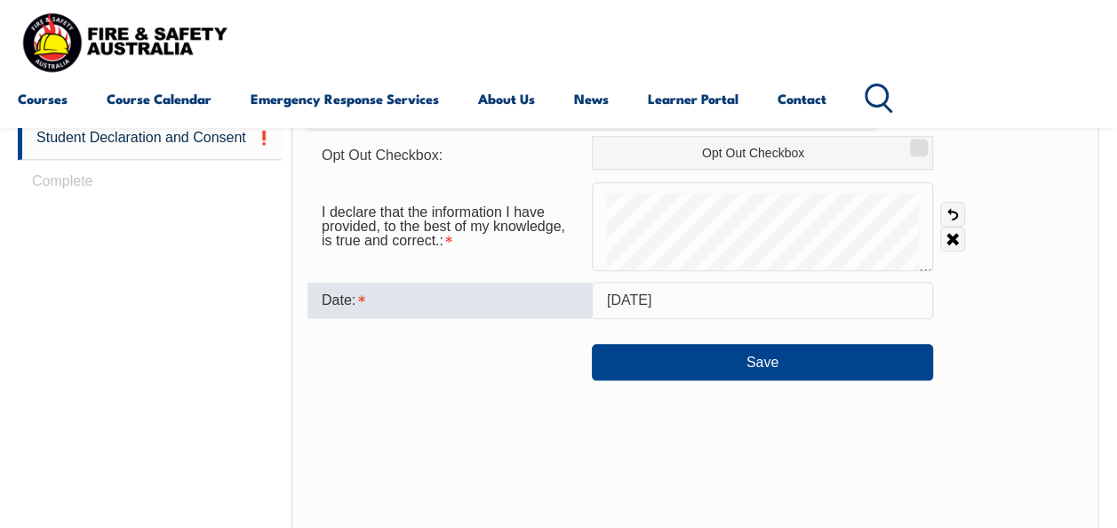
scroll to position [864, 0]
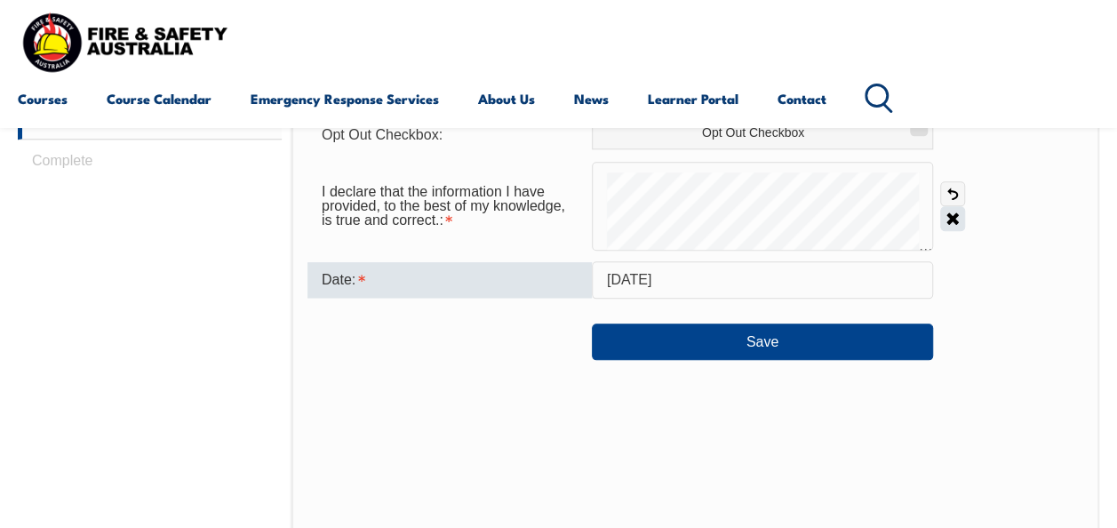
click at [952, 222] on link "Clear" at bounding box center [952, 218] width 25 height 25
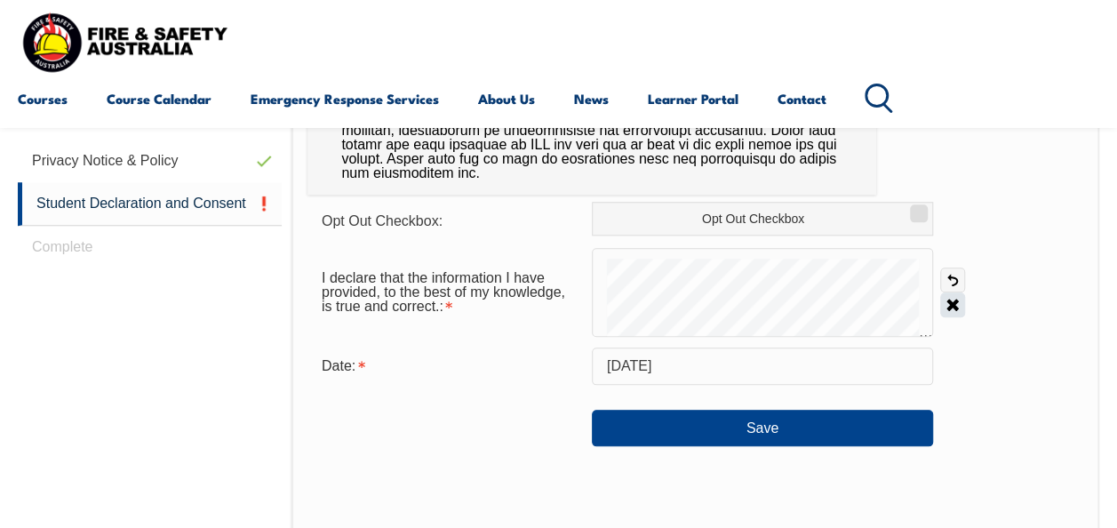
scroll to position [769, 0]
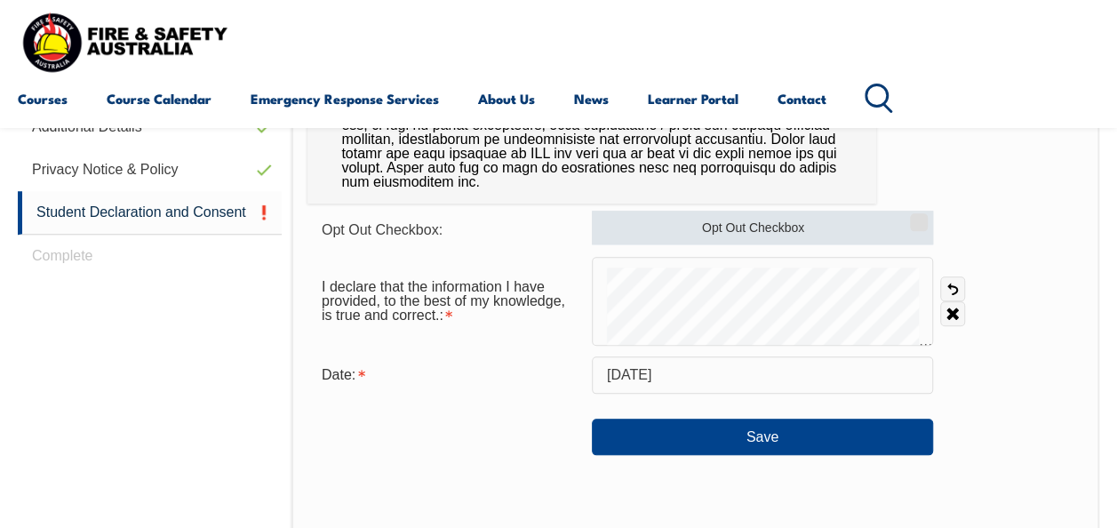
click at [826, 233] on form "Opt Out Checkbox: Opt Out Checkbox I declare that the information I have provid…" at bounding box center [694, 333] width 775 height 244
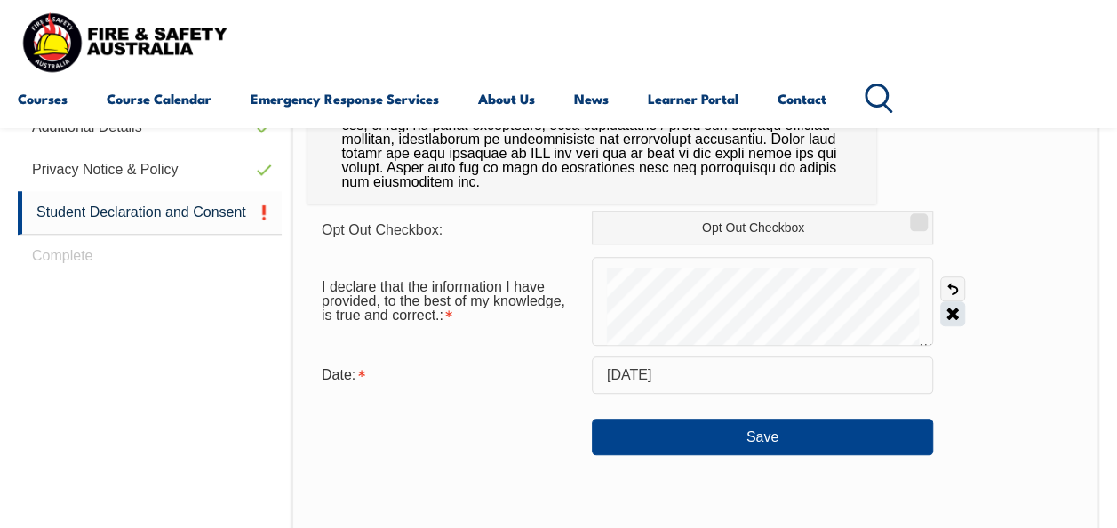
click at [957, 316] on link "Clear" at bounding box center [952, 313] width 25 height 25
click at [956, 311] on link "Clear" at bounding box center [952, 313] width 25 height 25
click at [953, 288] on link "Undo" at bounding box center [952, 288] width 25 height 25
click at [947, 311] on link "Clear" at bounding box center [952, 313] width 25 height 25
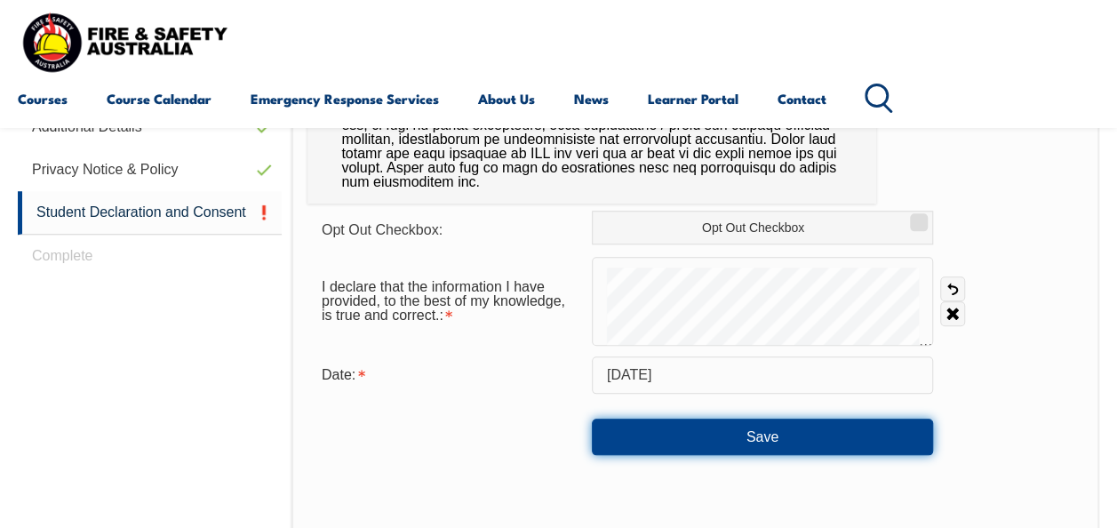
click at [740, 441] on button "Save" at bounding box center [762, 436] width 341 height 36
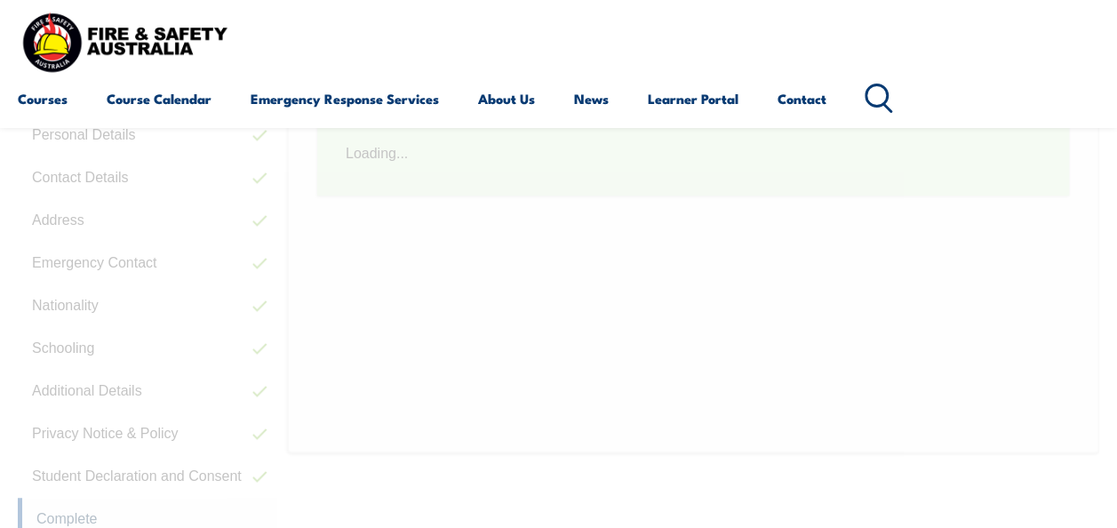
scroll to position [431, 0]
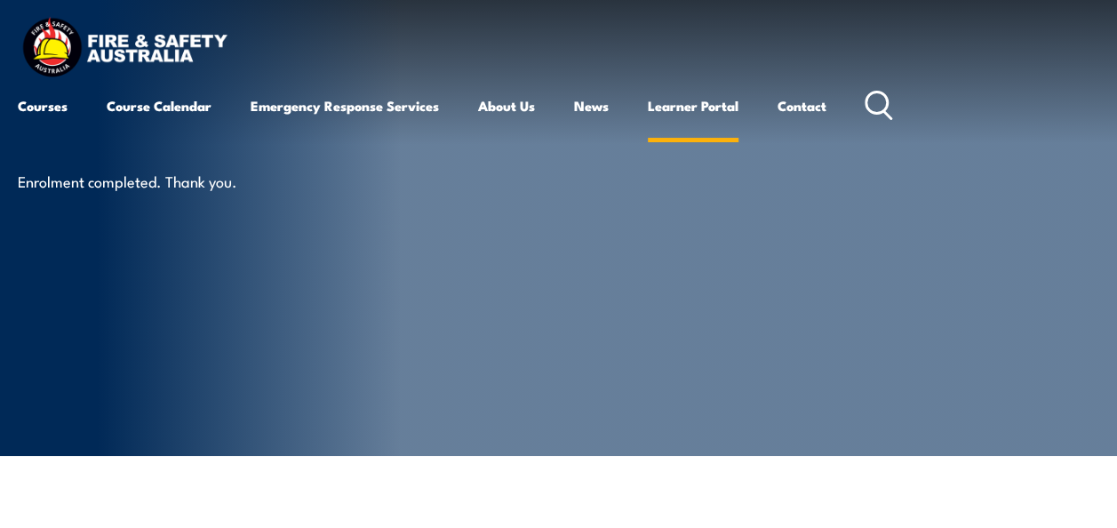
click at [695, 107] on link "Learner Portal" at bounding box center [693, 105] width 91 height 43
